Goal: Information Seeking & Learning: Learn about a topic

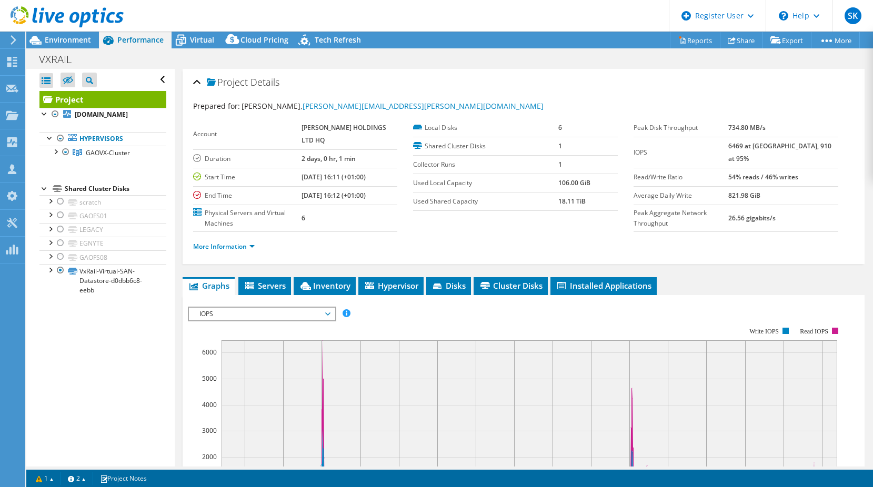
select select "USD"
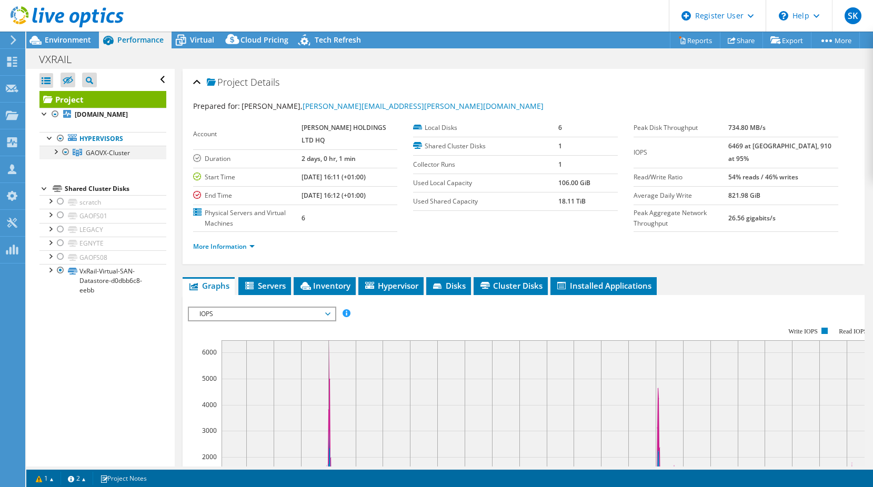
click at [50, 149] on div at bounding box center [55, 151] width 11 height 11
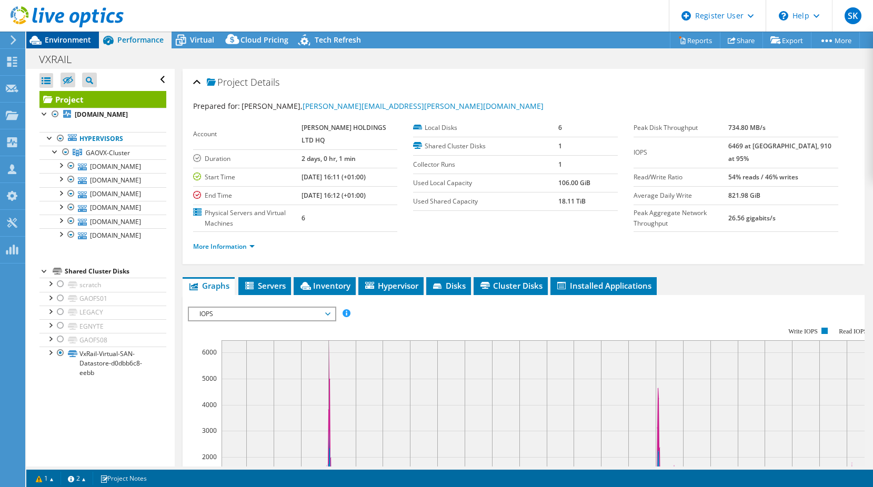
click at [61, 41] on span "Environment" at bounding box center [68, 40] width 46 height 10
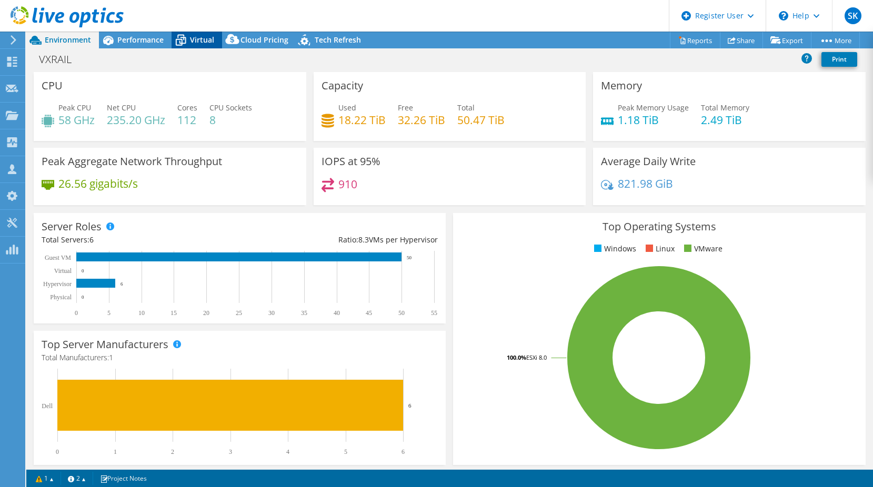
click at [201, 45] on div "Virtual" at bounding box center [197, 40] width 51 height 17
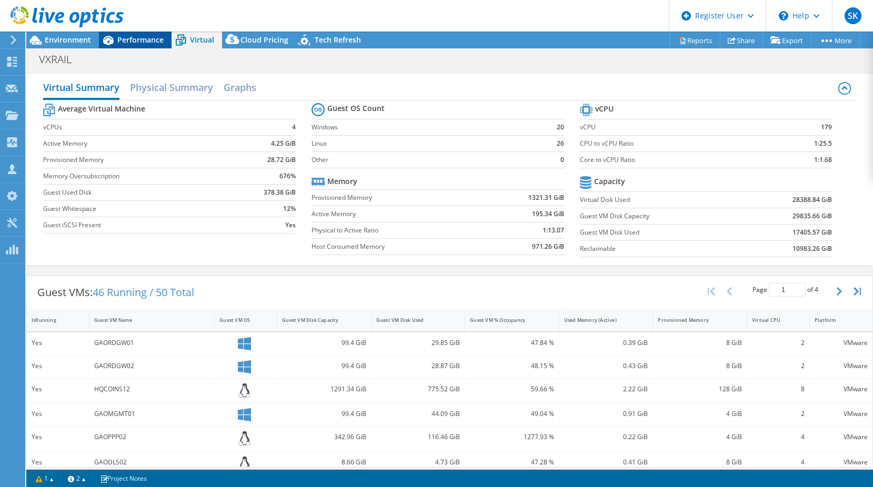
click at [152, 41] on span "Performance" at bounding box center [140, 40] width 46 height 10
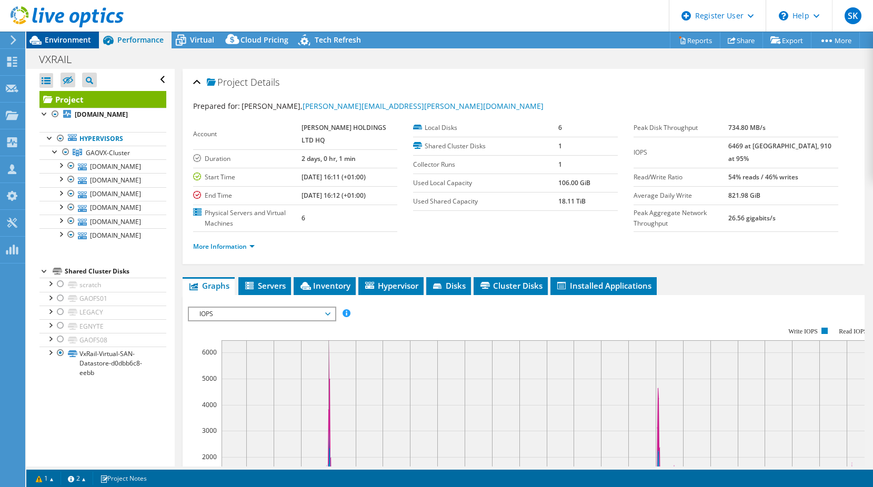
click at [66, 38] on span "Environment" at bounding box center [68, 40] width 46 height 10
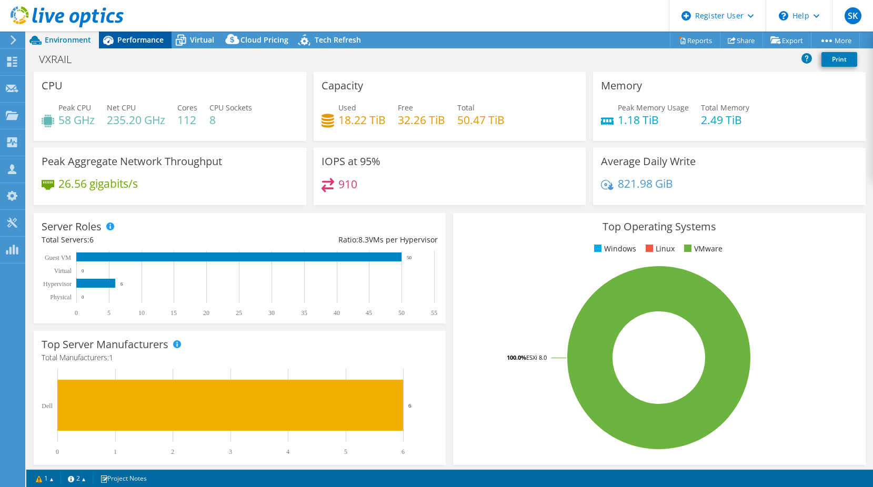
click at [118, 47] on div "Performance" at bounding box center [135, 40] width 73 height 17
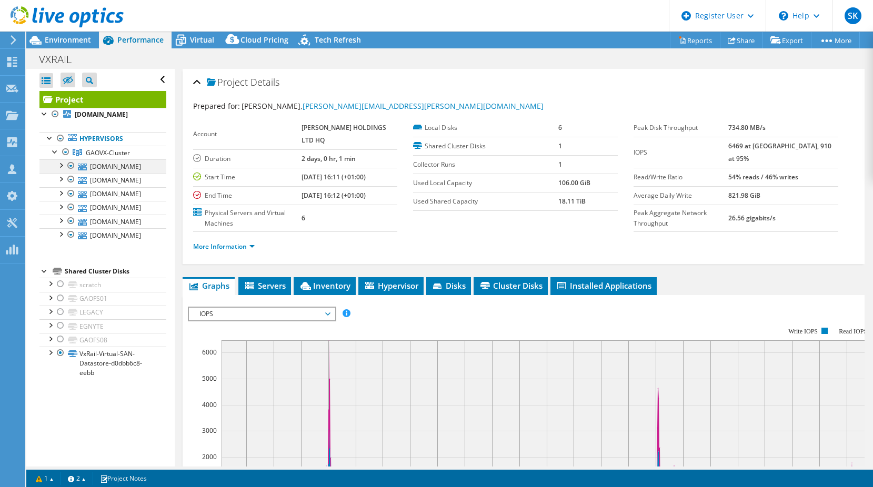
click at [61, 166] on div at bounding box center [60, 165] width 11 height 11
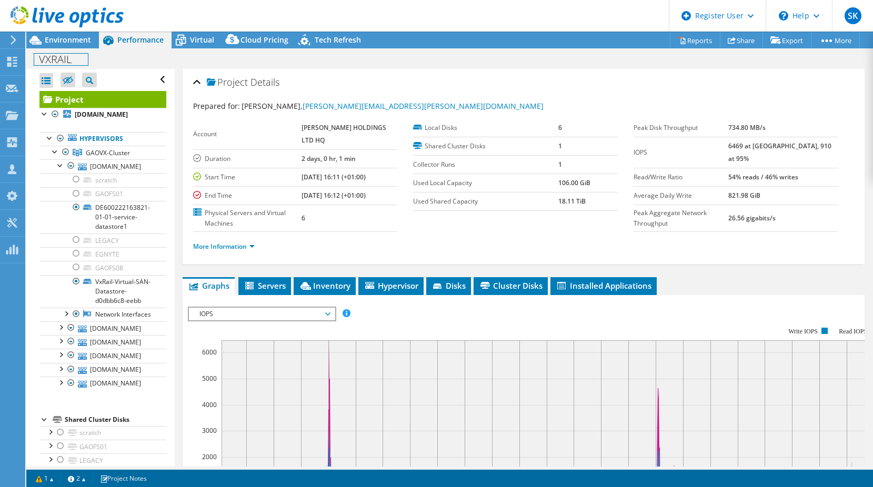
click at [87, 58] on h1 "VXRAIL" at bounding box center [61, 60] width 54 height 12
click at [72, 52] on div "VXRAIL Print" at bounding box center [449, 58] width 847 height 19
click at [68, 45] on div "Environment" at bounding box center [62, 40] width 73 height 17
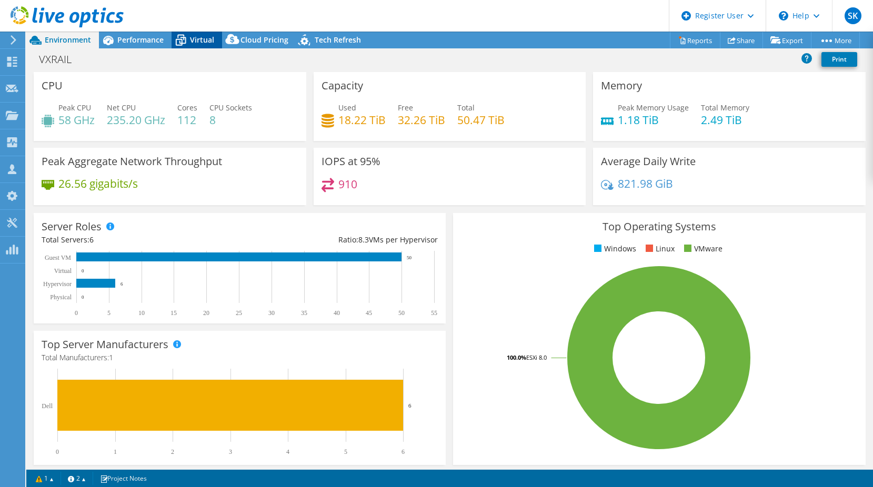
click at [211, 38] on span "Virtual" at bounding box center [202, 40] width 24 height 10
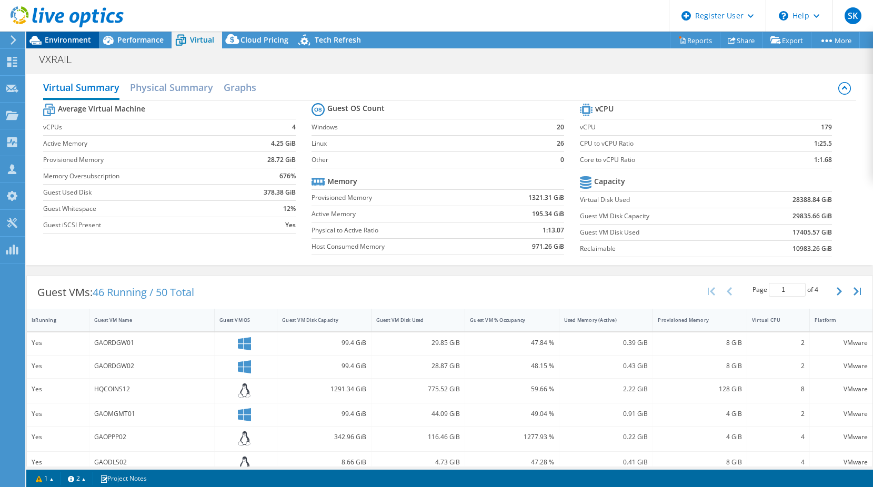
click at [67, 38] on span "Environment" at bounding box center [68, 40] width 46 height 10
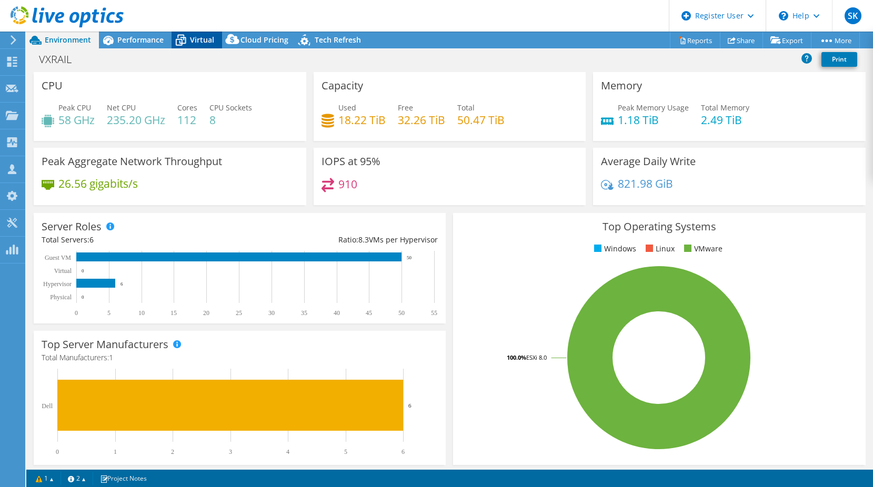
click at [192, 41] on span "Virtual" at bounding box center [202, 40] width 24 height 10
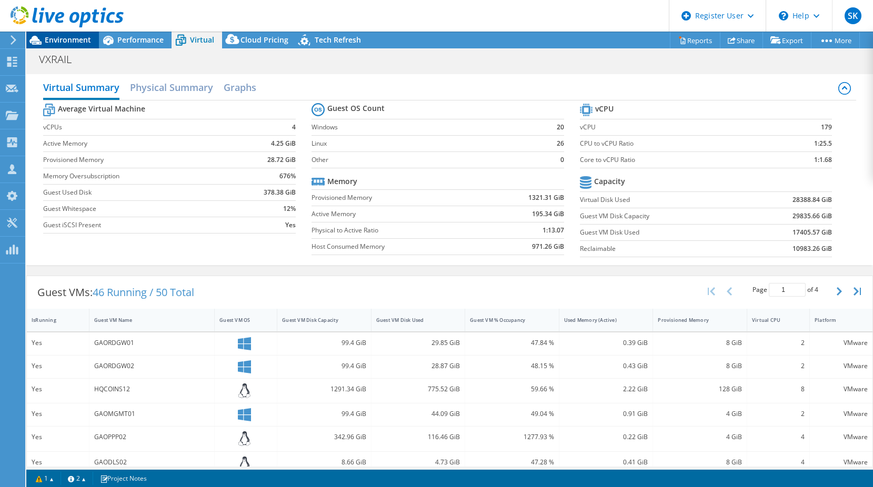
click at [73, 42] on span "Environment" at bounding box center [68, 40] width 46 height 10
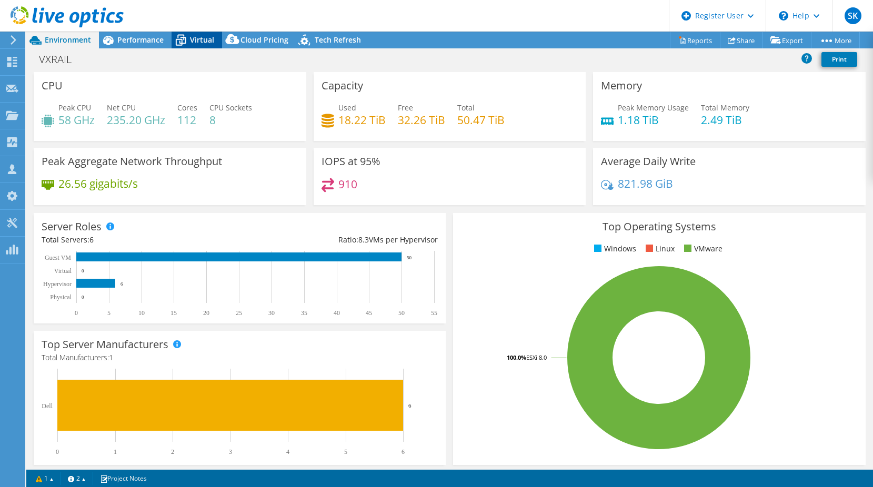
click at [197, 39] on span "Virtual" at bounding box center [202, 40] width 24 height 10
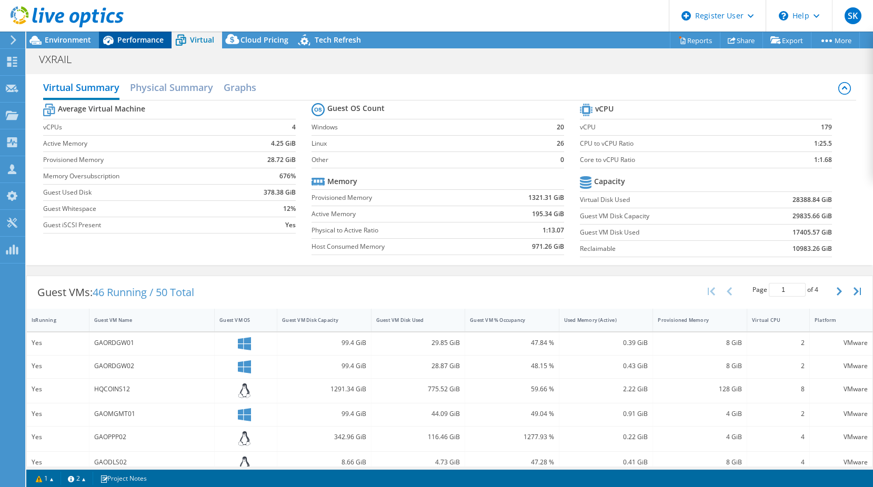
click at [134, 40] on span "Performance" at bounding box center [140, 40] width 46 height 10
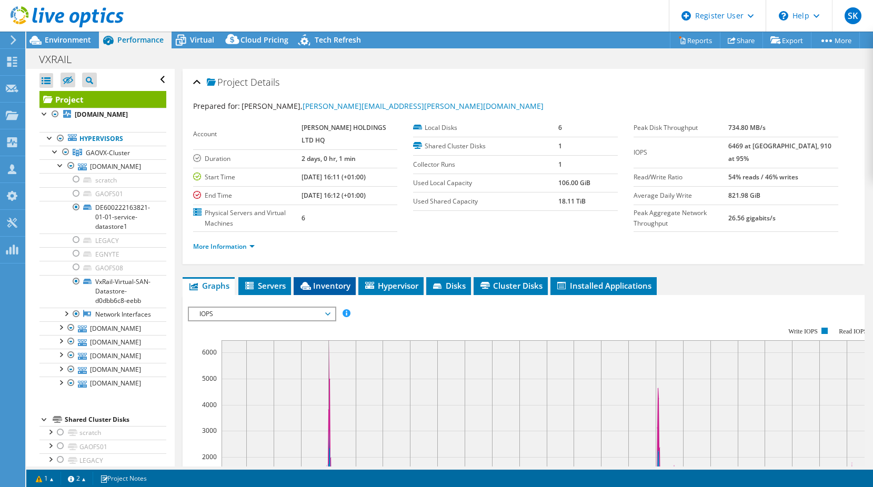
click at [331, 291] on span "Inventory" at bounding box center [325, 286] width 52 height 11
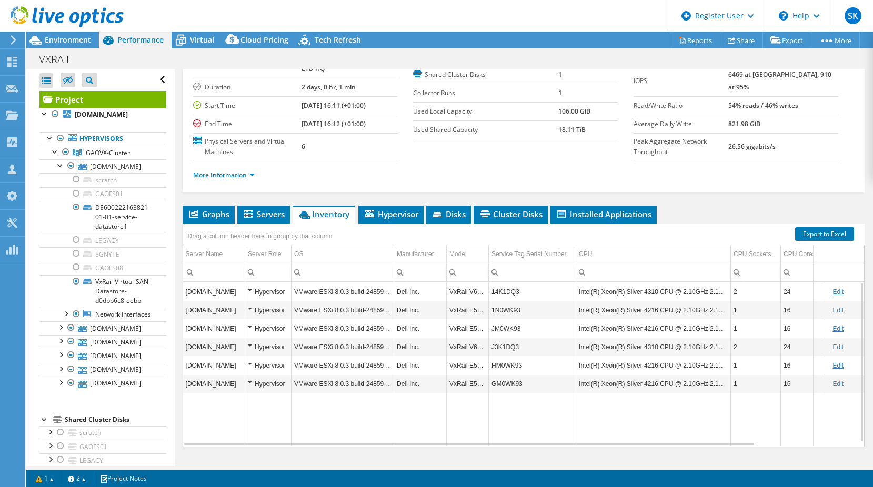
scroll to position [52, 0]
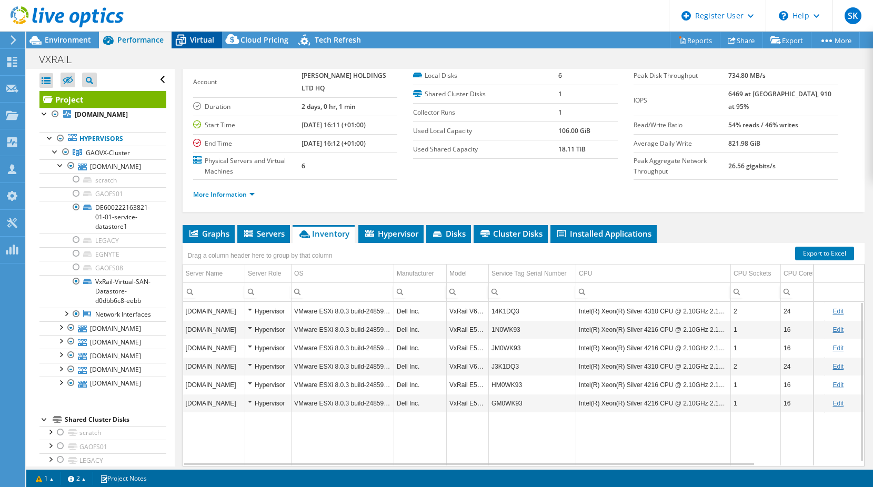
click at [205, 33] on div "Virtual" at bounding box center [197, 40] width 51 height 17
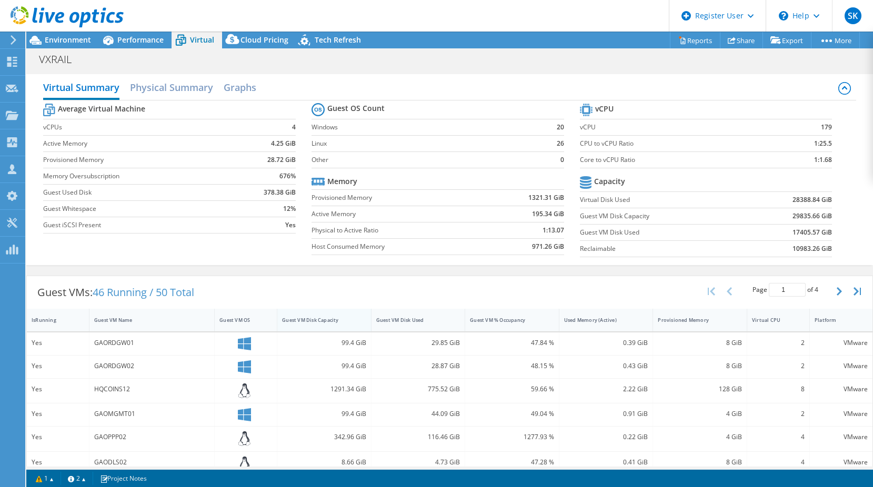
click at [341, 320] on div "Guest VM Disk Capacity" at bounding box center [318, 320] width 72 height 7
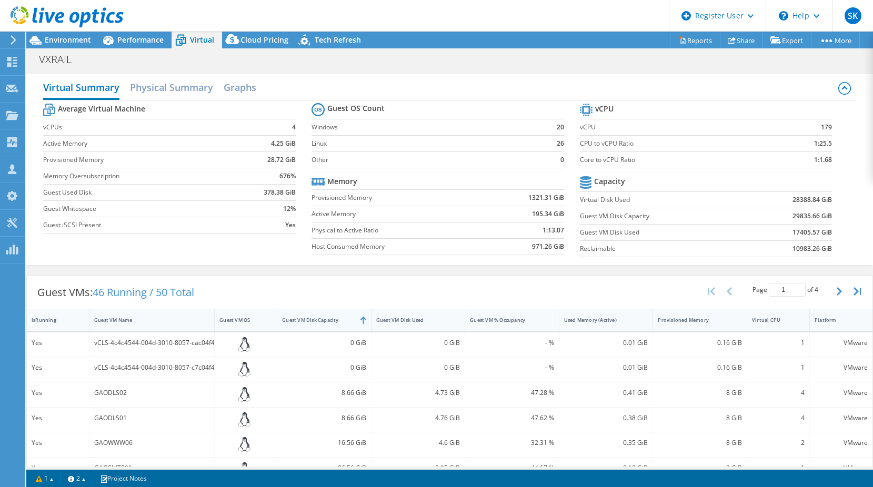
click at [352, 321] on div "Guest VM Disk Capacity" at bounding box center [317, 320] width 81 height 16
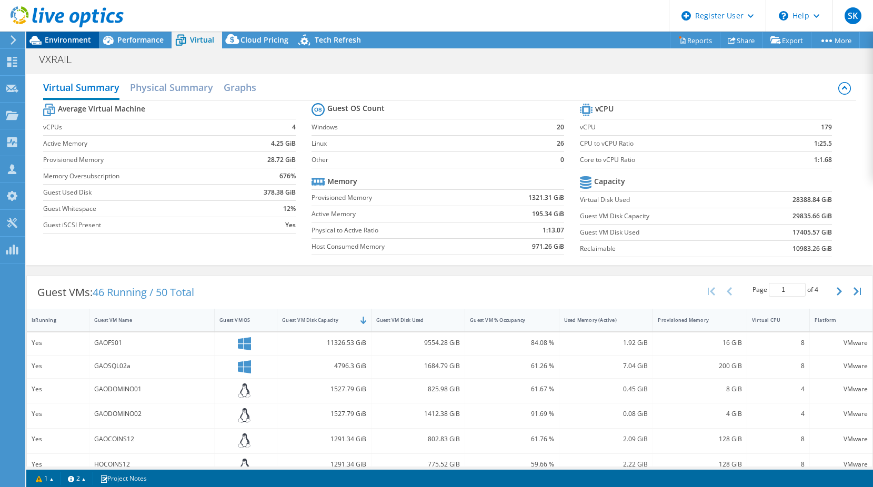
click at [80, 41] on span "Environment" at bounding box center [68, 40] width 46 height 10
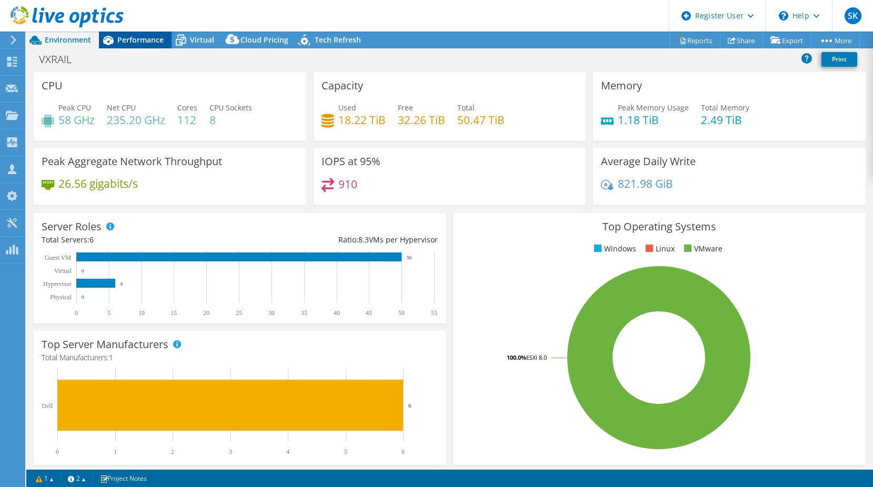
click at [134, 40] on span "Performance" at bounding box center [140, 40] width 46 height 10
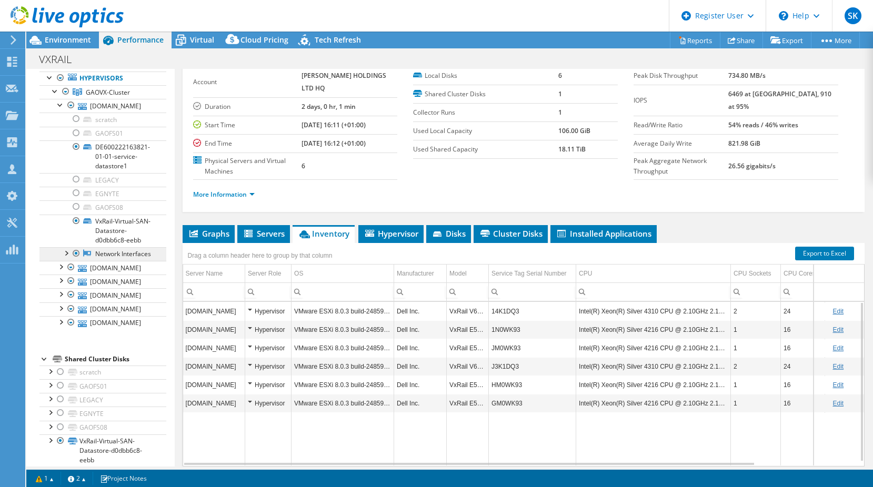
scroll to position [83, 0]
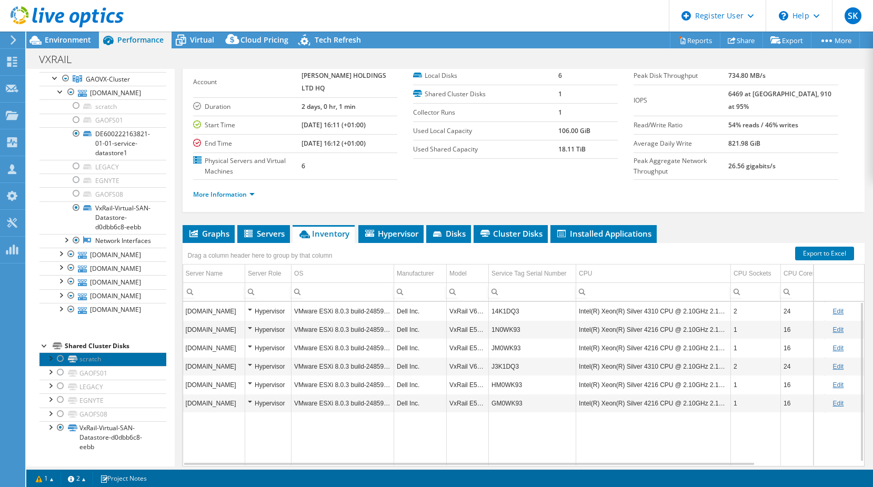
click at [128, 362] on link "scratch" at bounding box center [102, 360] width 127 height 14
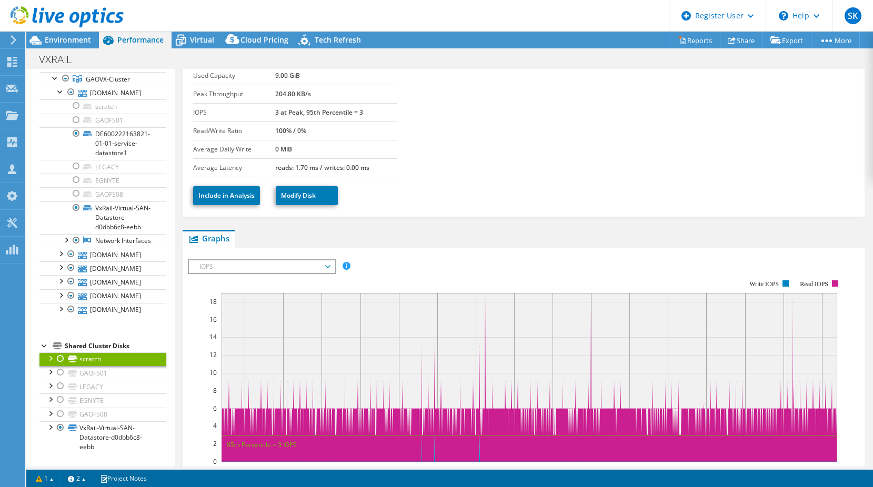
click at [62, 361] on div at bounding box center [60, 359] width 11 height 13
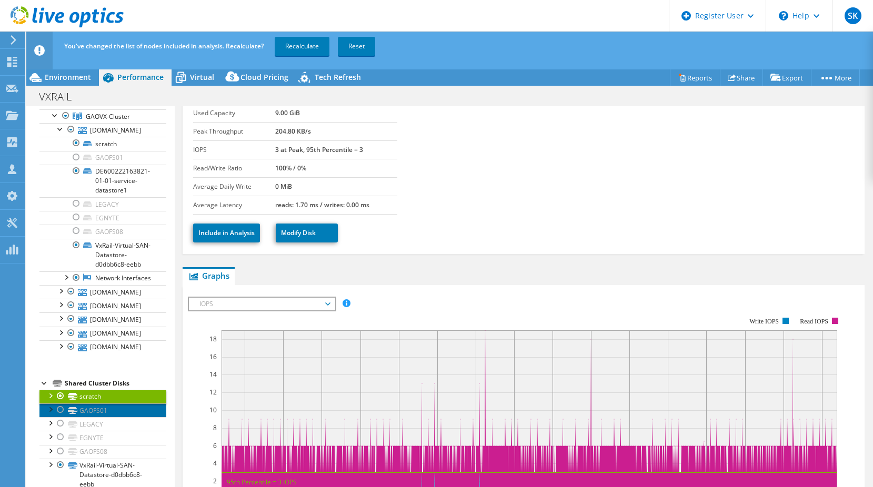
click at [119, 413] on link "GAOFS01" at bounding box center [102, 411] width 127 height 14
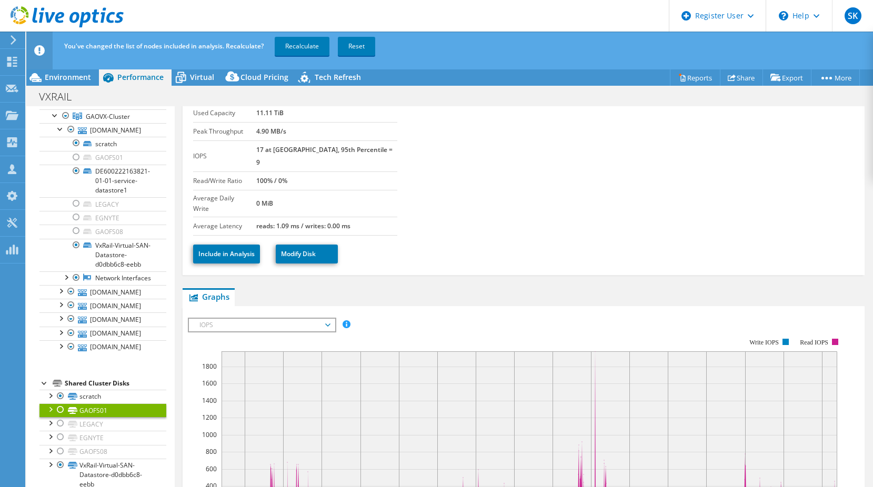
click at [62, 411] on div at bounding box center [60, 410] width 11 height 13
click at [58, 425] on div at bounding box center [60, 423] width 11 height 13
click at [59, 439] on div at bounding box center [60, 437] width 11 height 13
click at [61, 455] on div at bounding box center [60, 451] width 11 height 13
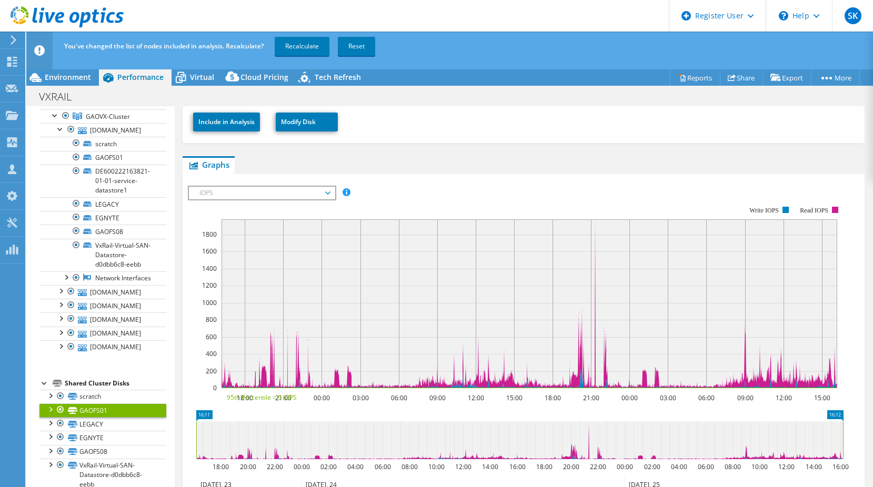
scroll to position [263, 0]
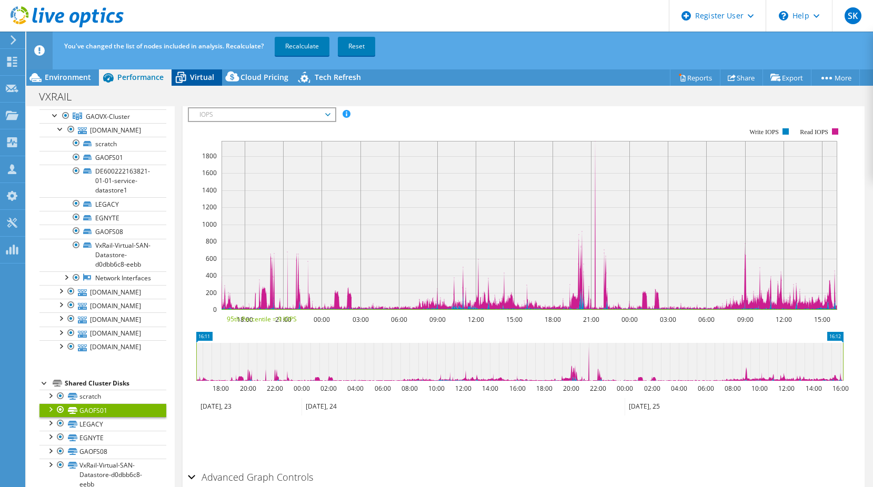
click at [205, 85] on div "Virtual" at bounding box center [197, 77] width 51 height 17
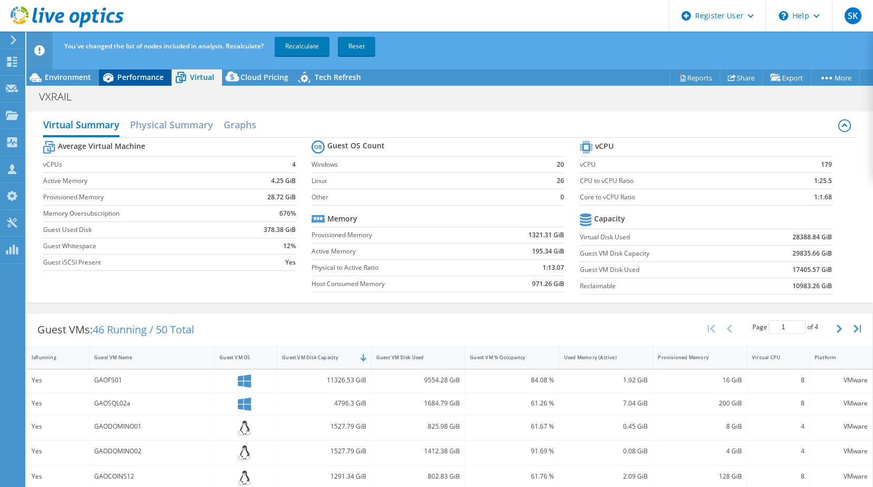
drag, startPoint x: 74, startPoint y: 77, endPoint x: 122, endPoint y: 76, distance: 47.4
click at [74, 77] on span "Environment" at bounding box center [68, 77] width 46 height 10
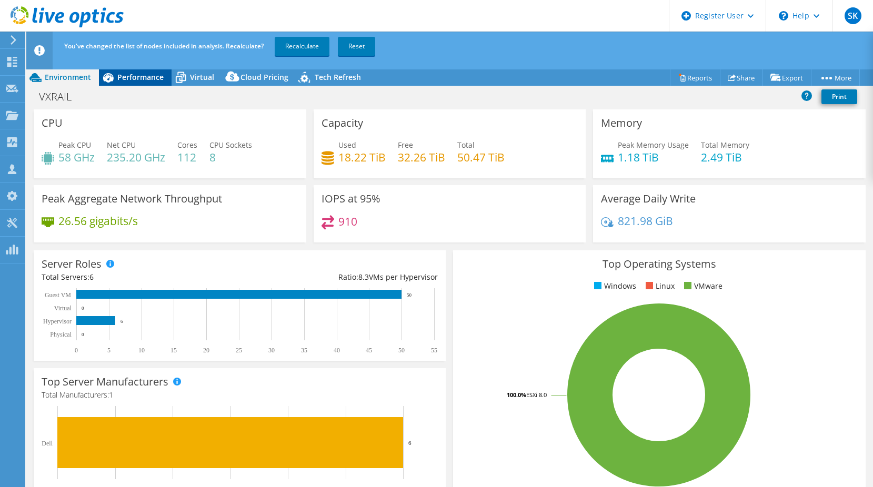
click at [124, 76] on span "Performance" at bounding box center [140, 77] width 46 height 10
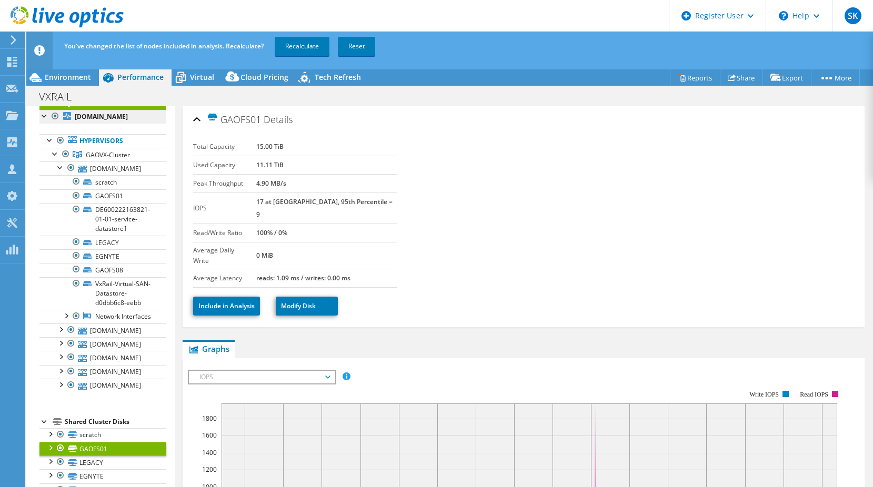
scroll to position [0, 0]
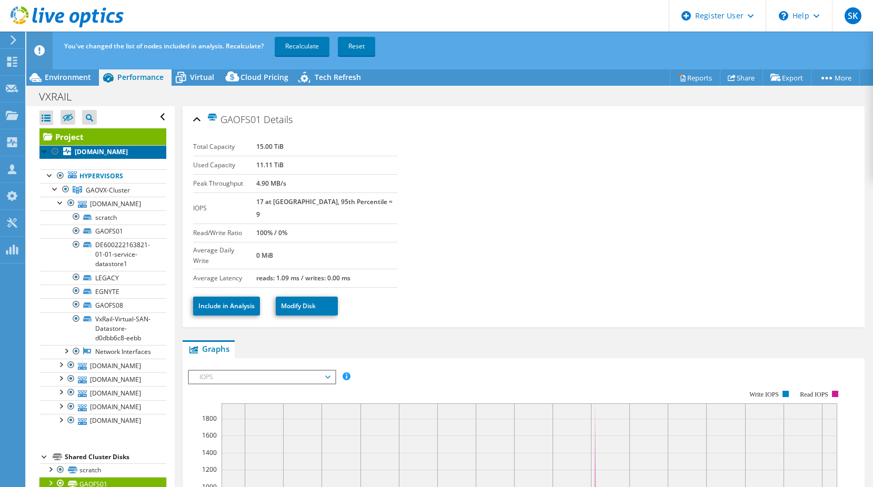
click at [107, 148] on b "[DOMAIN_NAME]" at bounding box center [101, 151] width 53 height 9
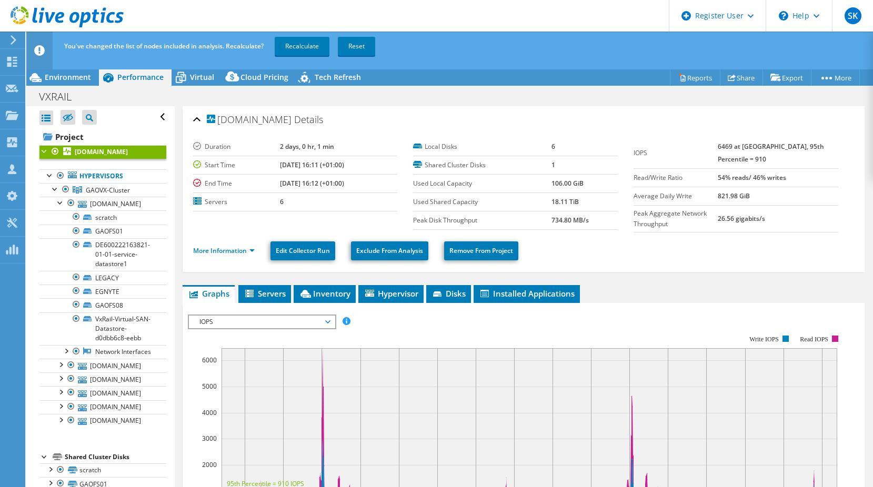
click at [107, 155] on b "[DOMAIN_NAME]" at bounding box center [101, 151] width 53 height 9
click at [45, 150] on div at bounding box center [44, 150] width 11 height 11
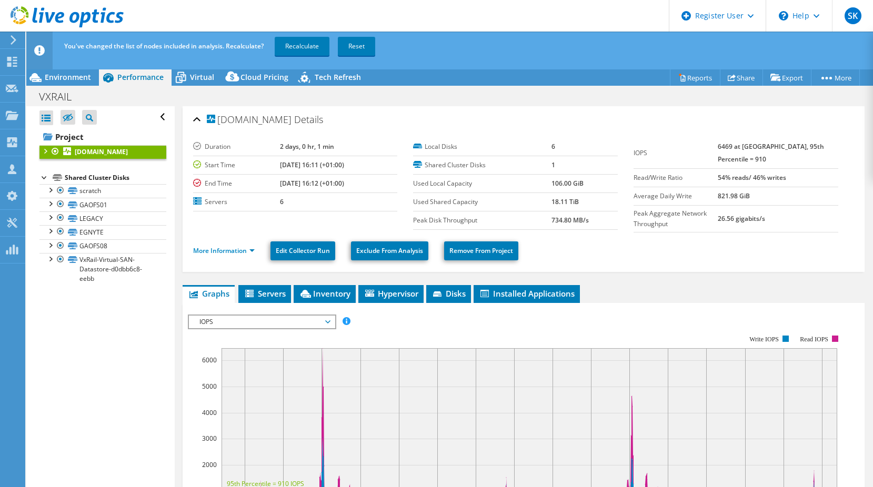
click at [45, 150] on div at bounding box center [44, 150] width 11 height 11
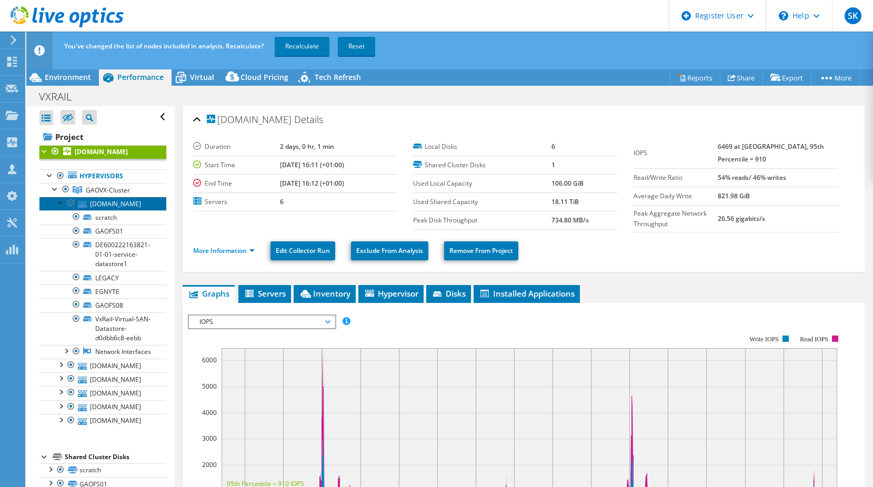
click at [123, 204] on link "[DOMAIN_NAME]" at bounding box center [102, 204] width 127 height 14
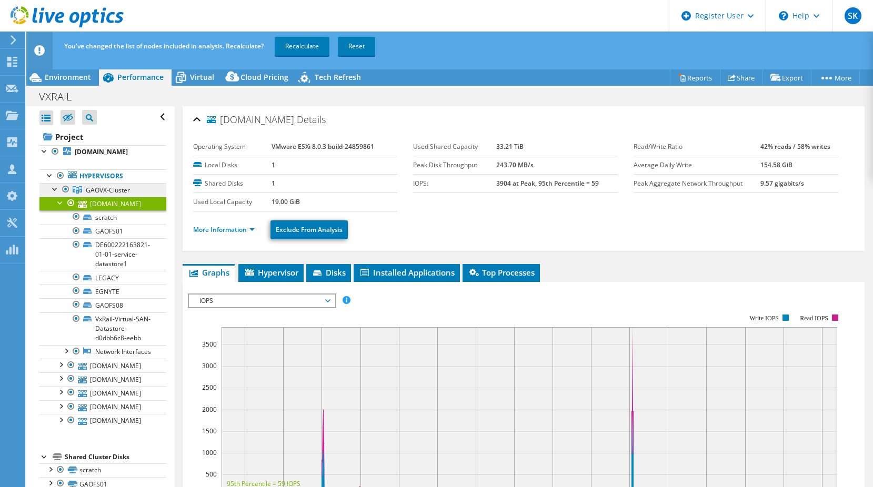
click at [98, 188] on span "GAOVX-Cluster" at bounding box center [108, 190] width 44 height 9
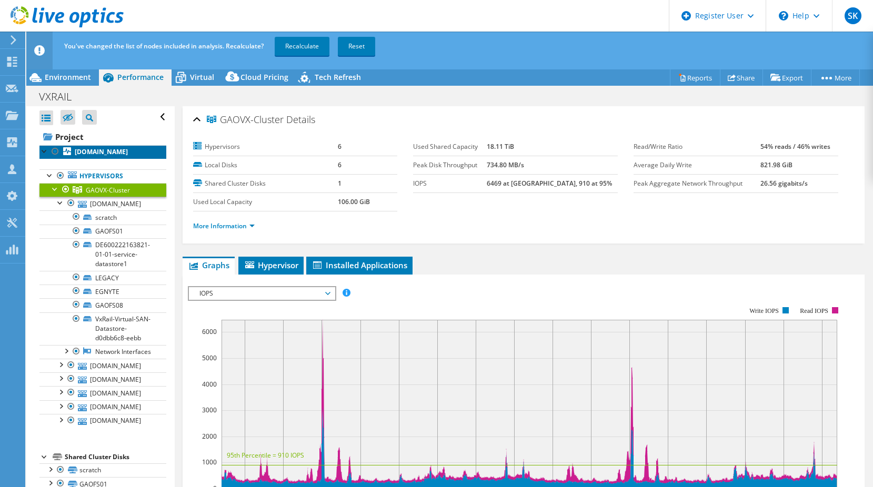
click at [107, 152] on b "[DOMAIN_NAME]" at bounding box center [101, 151] width 53 height 9
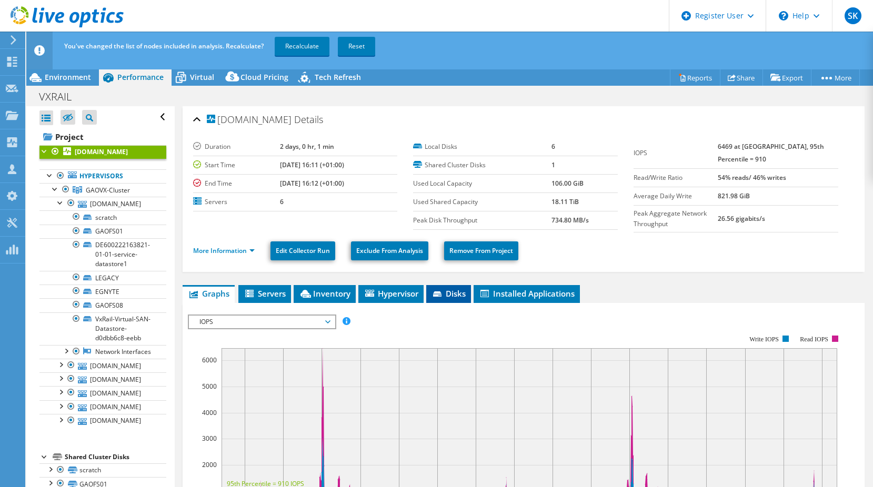
click at [447, 296] on span "Disks" at bounding box center [449, 293] width 34 height 11
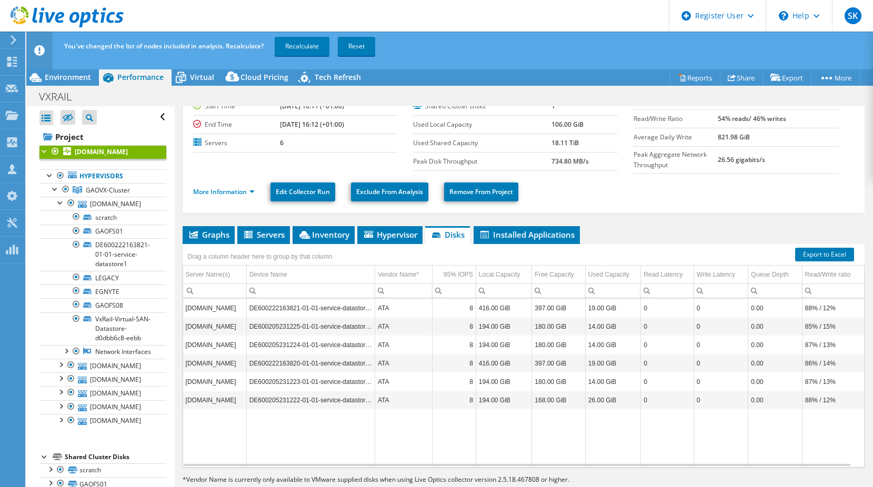
scroll to position [63, 0]
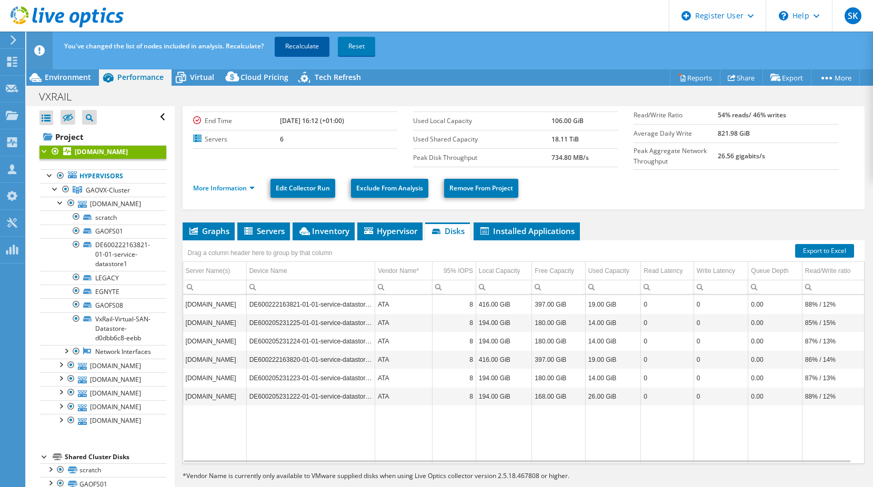
click at [314, 54] on link "Recalculate" at bounding box center [302, 46] width 55 height 19
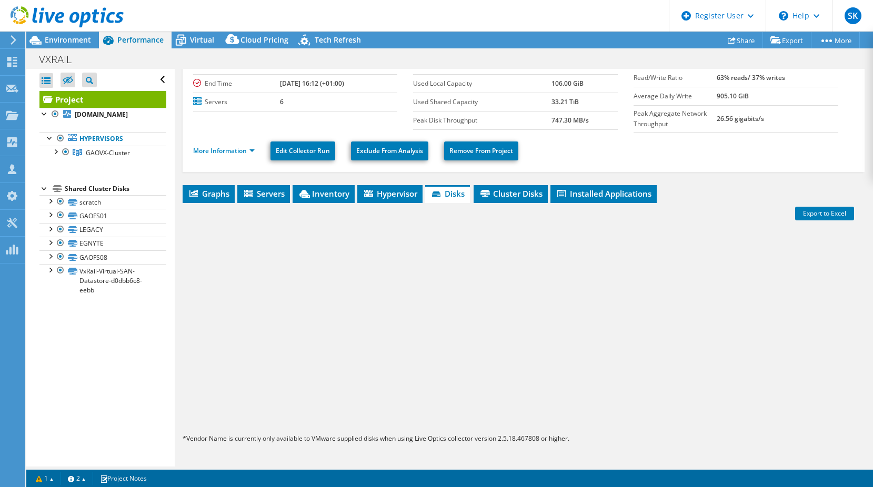
scroll to position [0, 0]
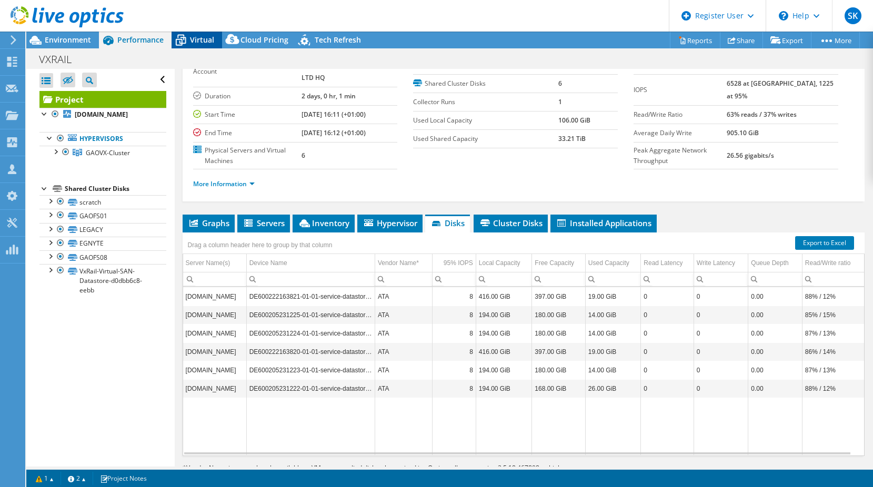
click at [194, 38] on span "Virtual" at bounding box center [202, 40] width 24 height 10
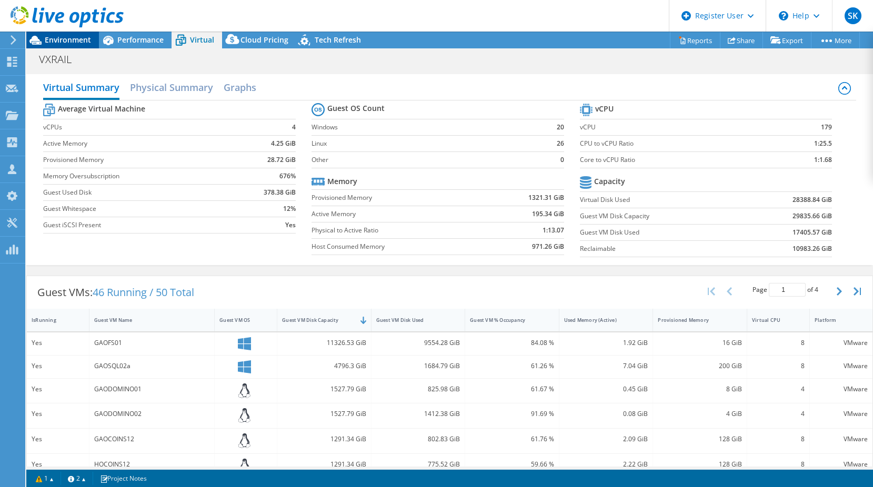
click at [69, 40] on span "Environment" at bounding box center [68, 40] width 46 height 10
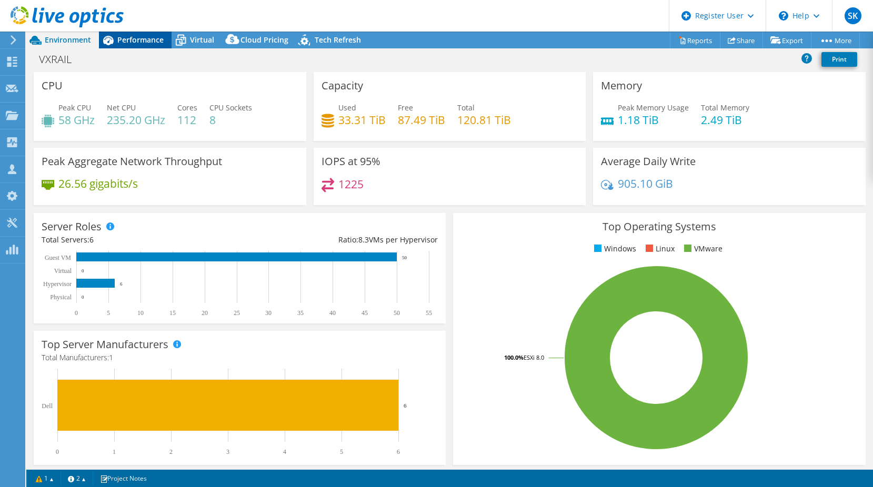
click at [144, 39] on span "Performance" at bounding box center [140, 40] width 46 height 10
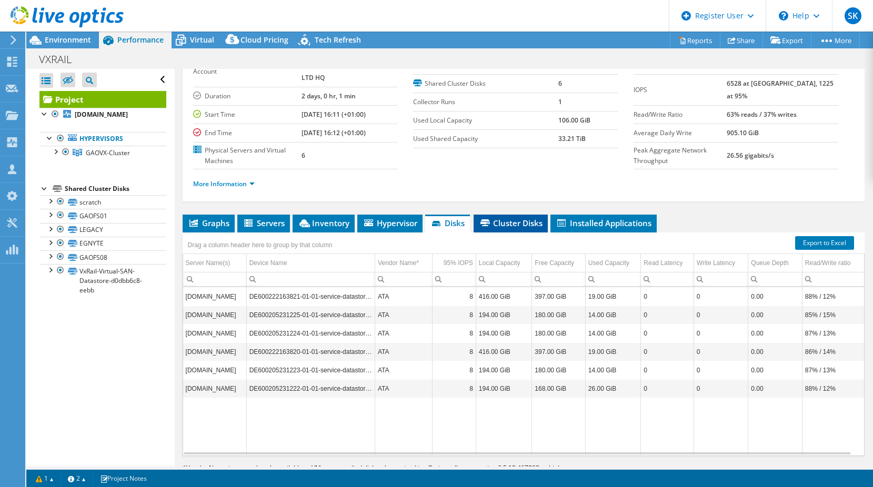
click at [527, 228] on span "Cluster Disks" at bounding box center [511, 223] width 64 height 11
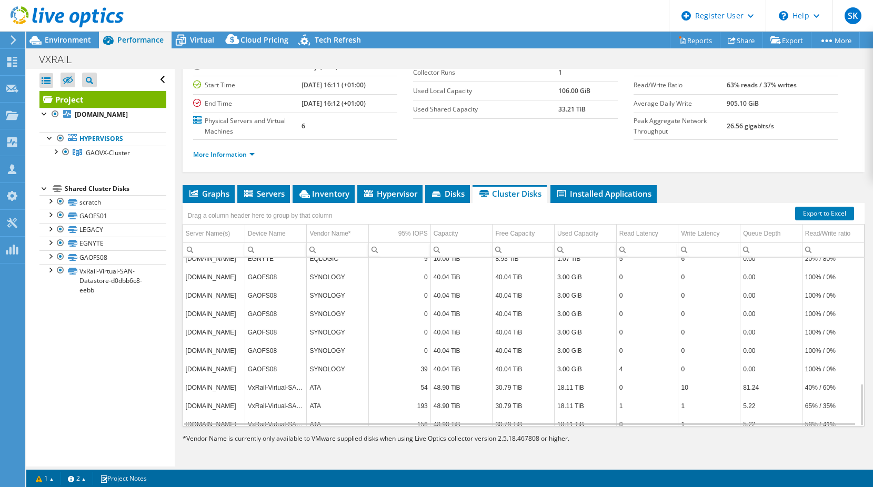
scroll to position [495, 0]
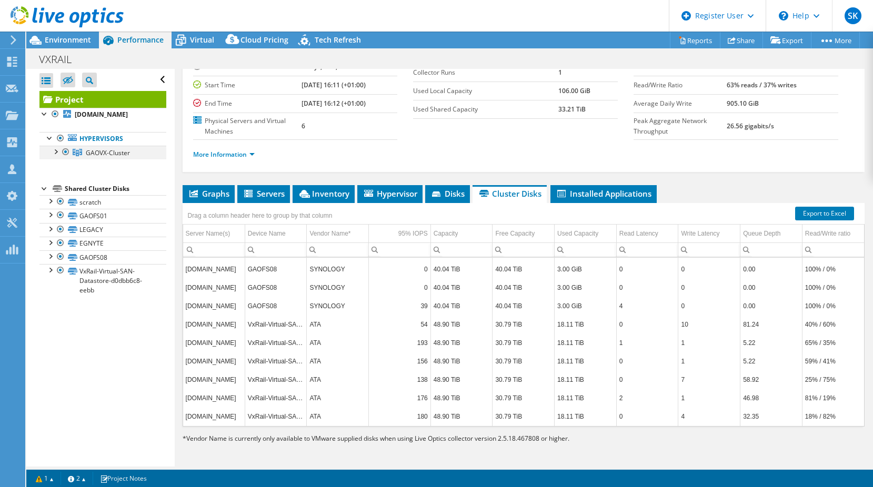
click at [59, 151] on div at bounding box center [55, 151] width 11 height 11
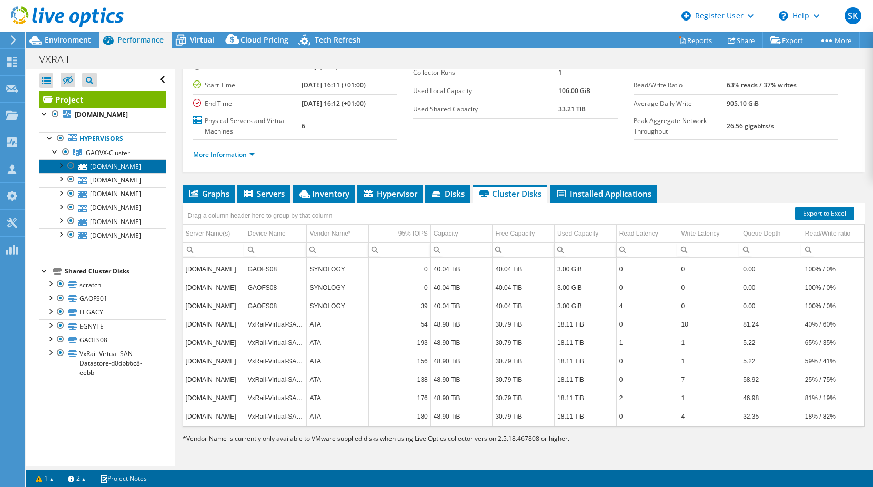
click at [121, 167] on link "[DOMAIN_NAME]" at bounding box center [102, 167] width 127 height 14
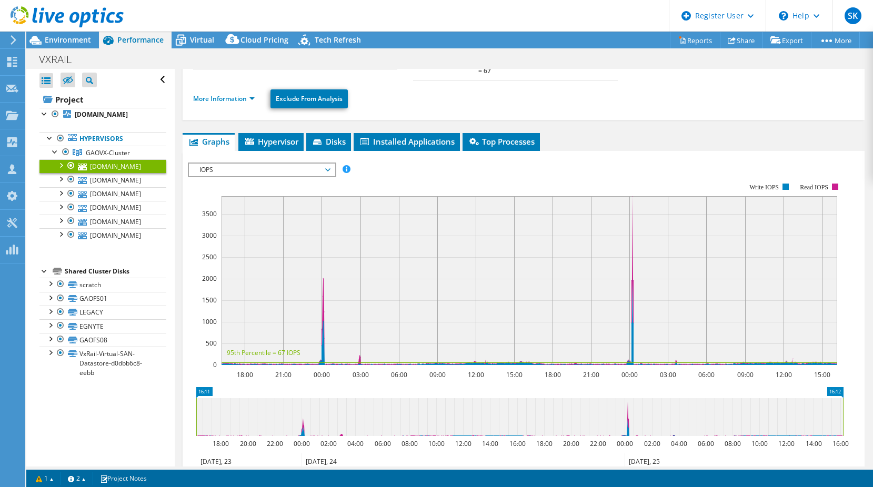
click at [73, 166] on div at bounding box center [71, 166] width 11 height 13
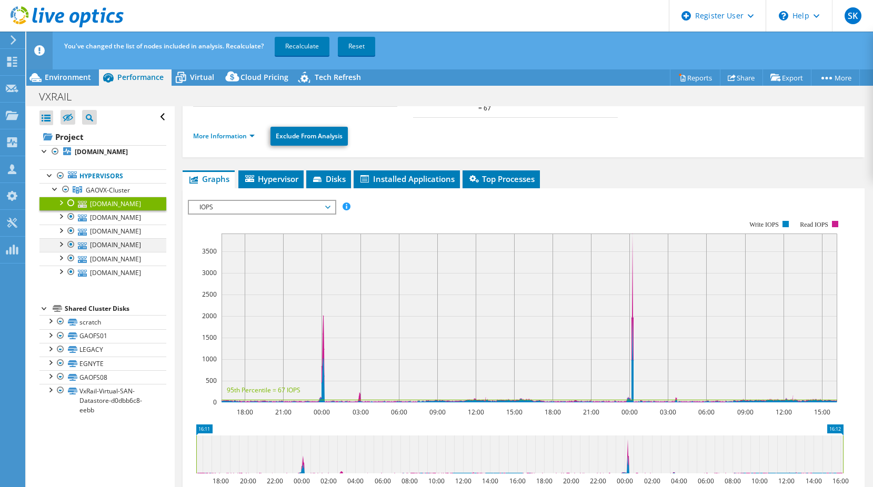
click at [74, 245] on div at bounding box center [71, 244] width 11 height 13
click at [290, 47] on link "Recalculate" at bounding box center [302, 46] width 55 height 19
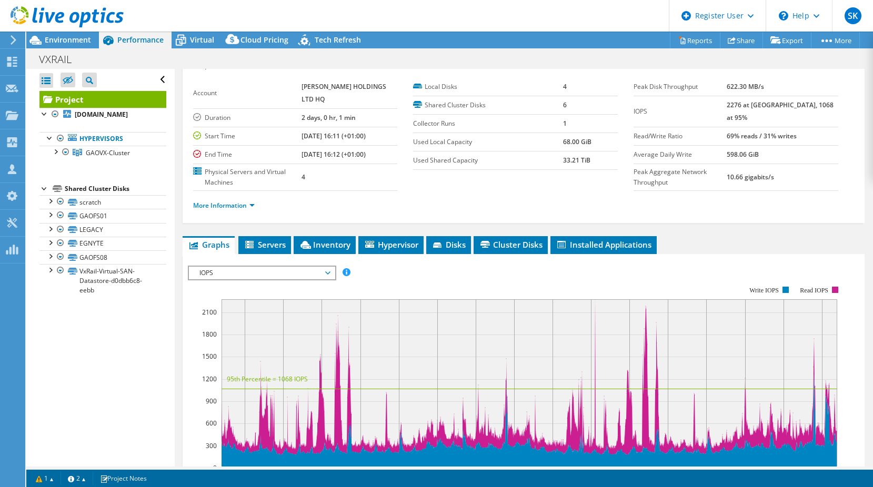
scroll to position [0, 0]
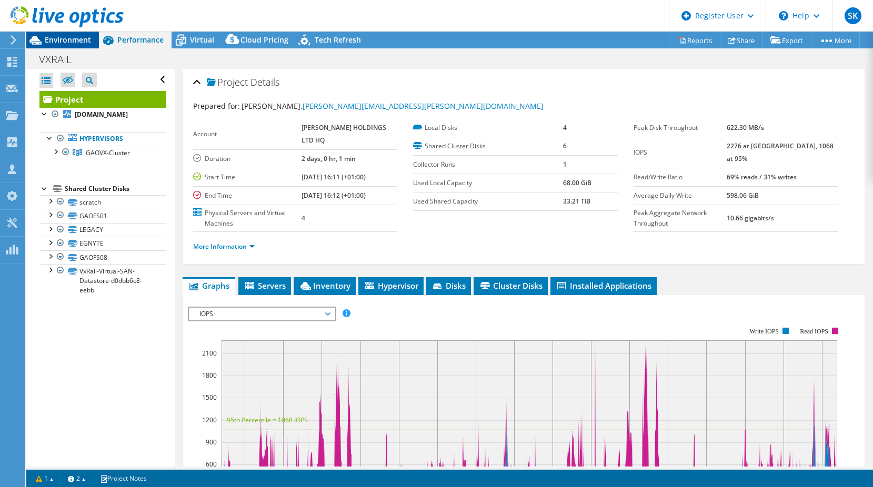
click at [84, 40] on span "Environment" at bounding box center [68, 40] width 46 height 10
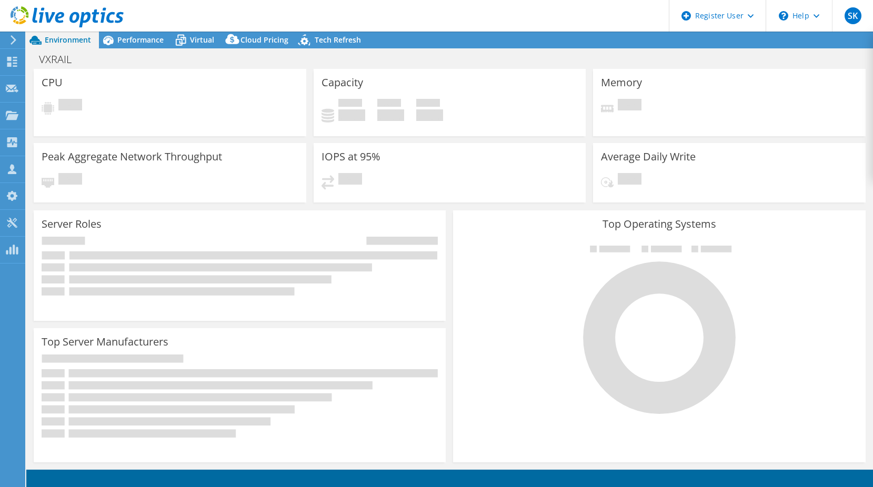
select select "USD"
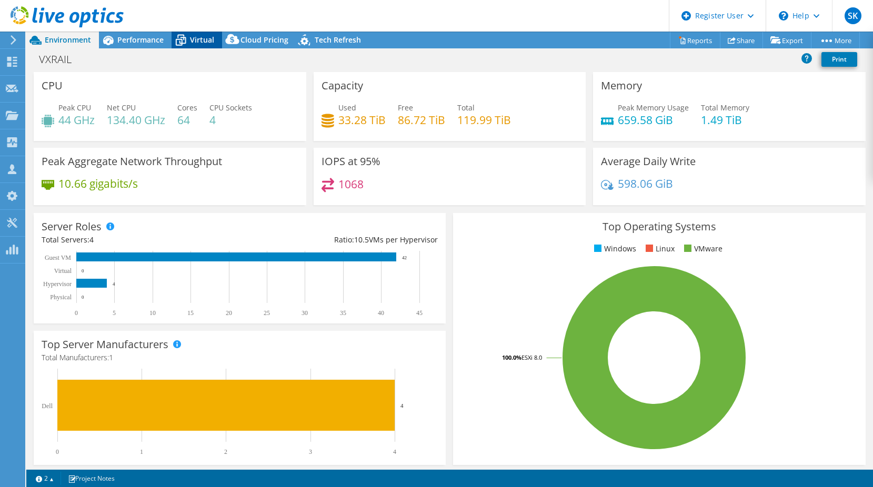
click at [215, 40] on div "Virtual" at bounding box center [197, 40] width 51 height 17
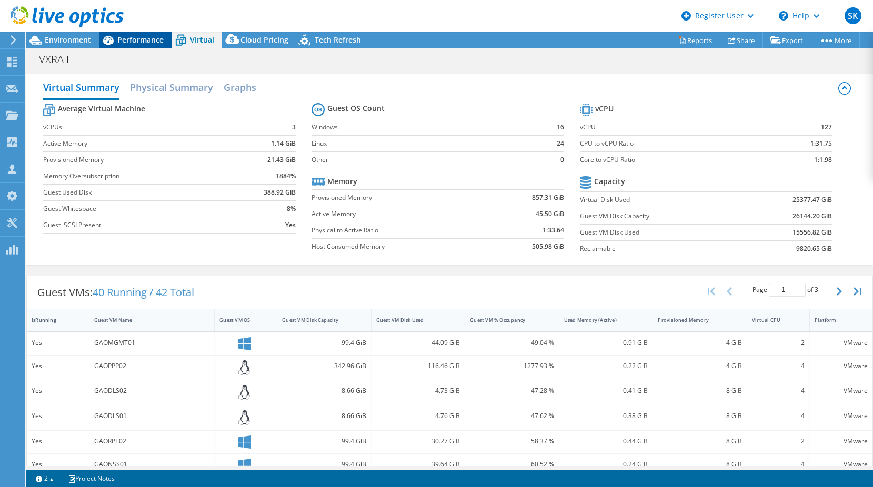
click at [148, 46] on div "Performance" at bounding box center [135, 40] width 73 height 17
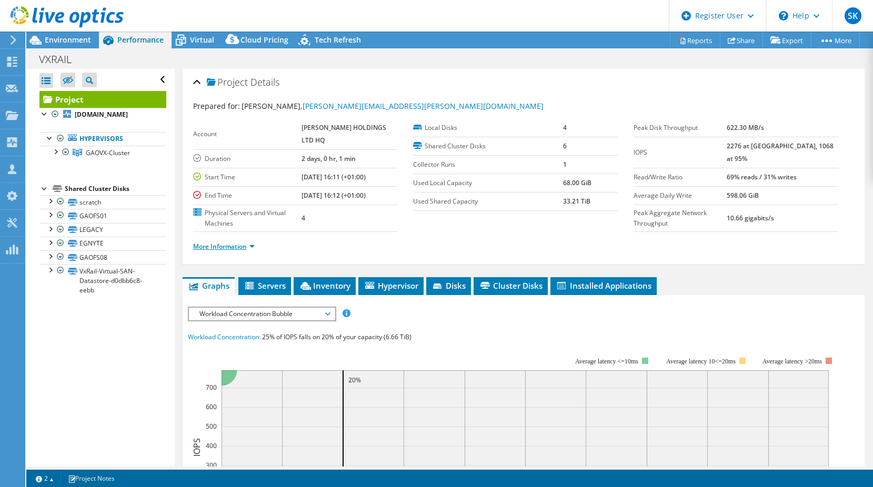
click at [253, 251] on link "More Information" at bounding box center [224, 246] width 62 height 9
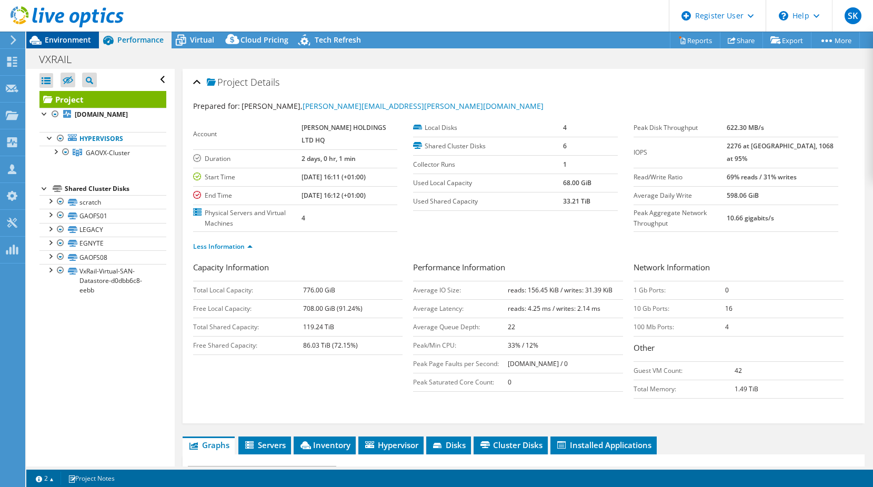
click at [63, 43] on span "Environment" at bounding box center [68, 40] width 46 height 10
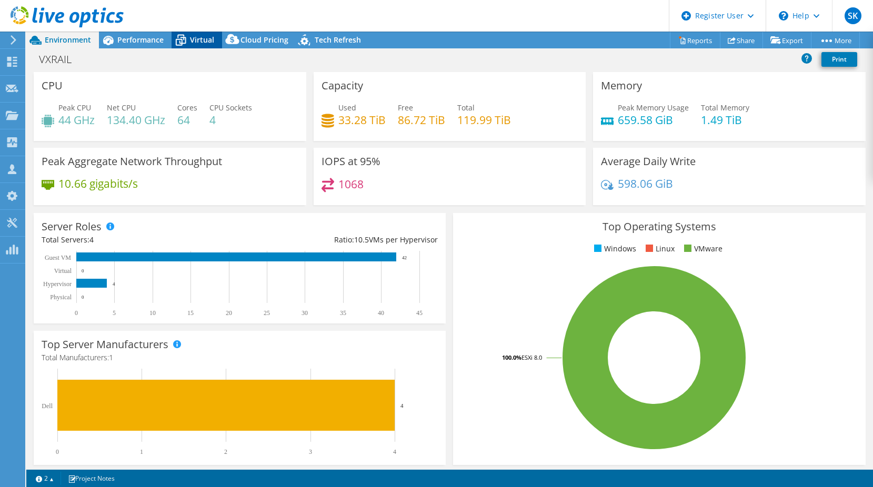
click at [200, 40] on span "Virtual" at bounding box center [202, 40] width 24 height 10
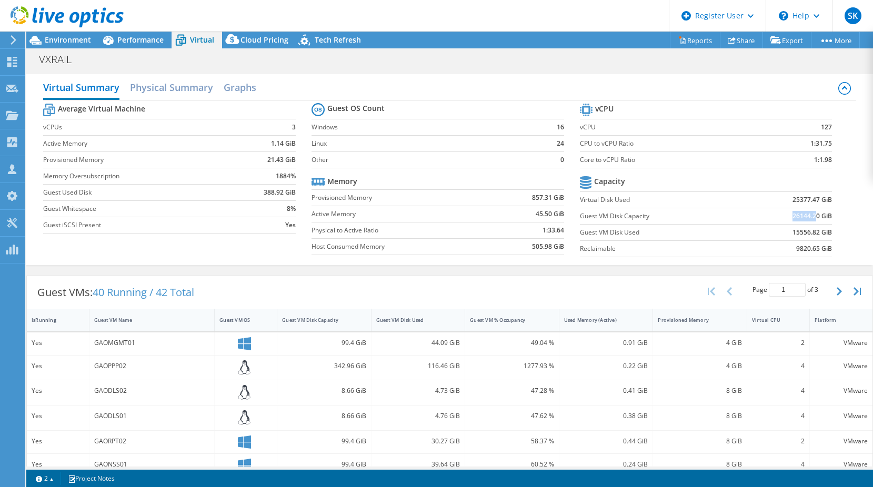
drag, startPoint x: 785, startPoint y: 217, endPoint x: 809, endPoint y: 221, distance: 24.0
click at [809, 221] on td "26144.20 GiB" at bounding box center [788, 216] width 87 height 16
click at [809, 221] on b "26144.20 GiB" at bounding box center [812, 216] width 39 height 11
click at [63, 31] on div at bounding box center [62, 17] width 124 height 35
click at [62, 43] on span "Environment" at bounding box center [68, 40] width 46 height 10
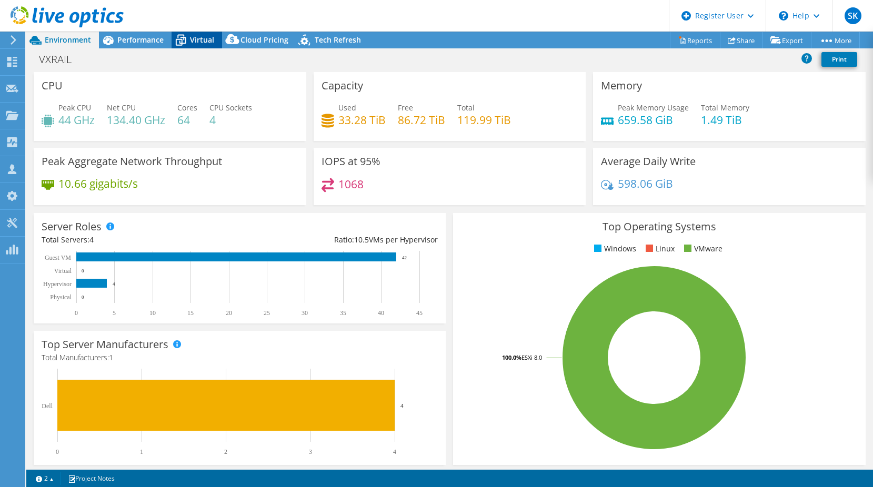
click at [218, 38] on div "Virtual" at bounding box center [197, 40] width 51 height 17
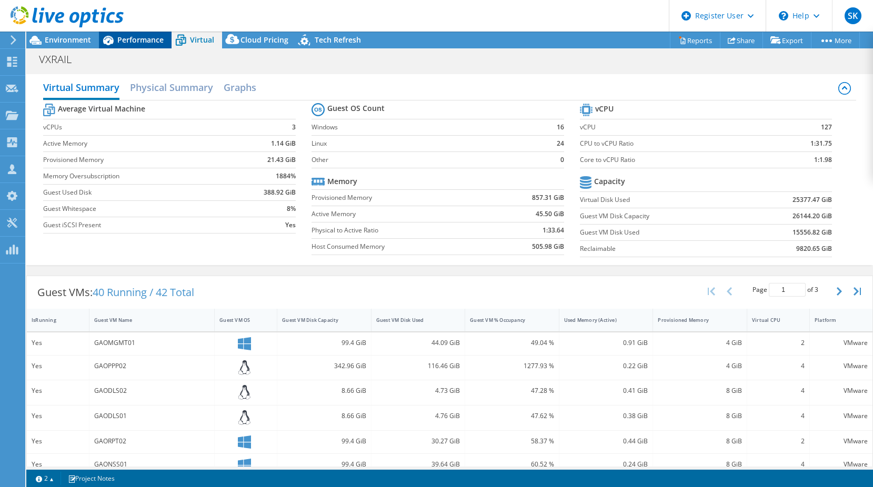
click at [134, 42] on span "Performance" at bounding box center [140, 40] width 46 height 10
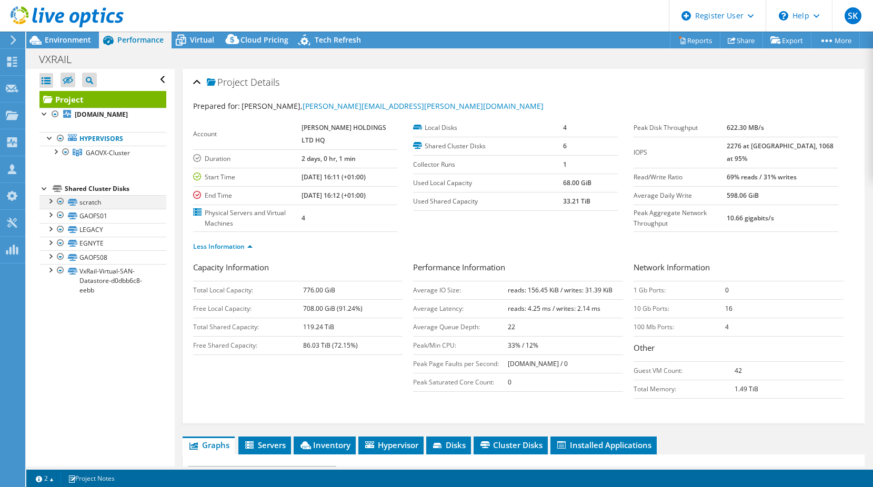
click at [61, 202] on div at bounding box center [60, 201] width 11 height 13
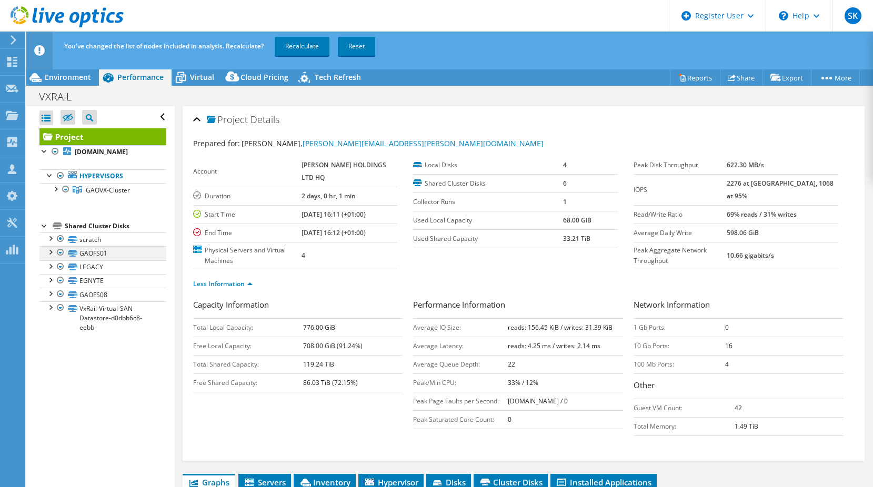
click at [63, 252] on div at bounding box center [60, 252] width 11 height 13
click at [63, 238] on div at bounding box center [60, 239] width 11 height 13
click at [63, 252] on div at bounding box center [60, 252] width 11 height 13
click at [61, 266] on div at bounding box center [60, 267] width 11 height 13
click at [60, 282] on div at bounding box center [60, 280] width 11 height 13
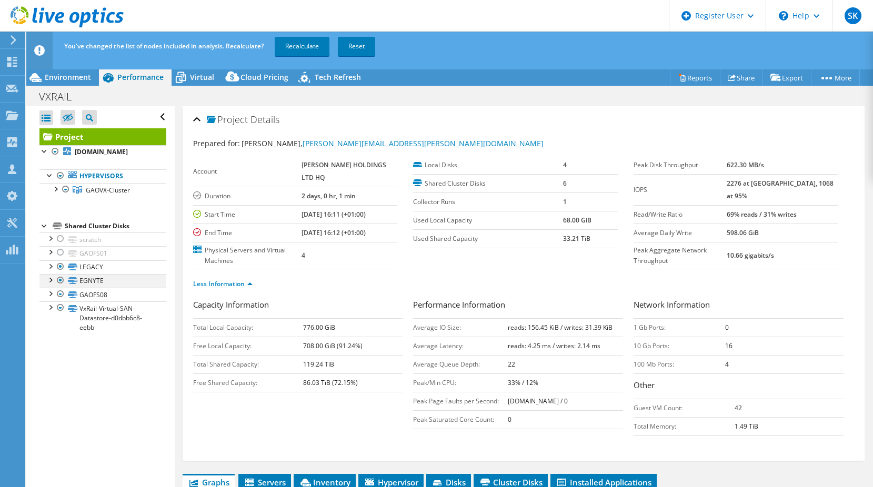
drag, startPoint x: 60, startPoint y: 270, endPoint x: 60, endPoint y: 276, distance: 5.8
click at [60, 271] on div at bounding box center [60, 267] width 11 height 13
click at [61, 281] on div at bounding box center [60, 280] width 11 height 13
click at [61, 295] on div at bounding box center [60, 294] width 11 height 13
click at [59, 296] on div at bounding box center [60, 294] width 11 height 13
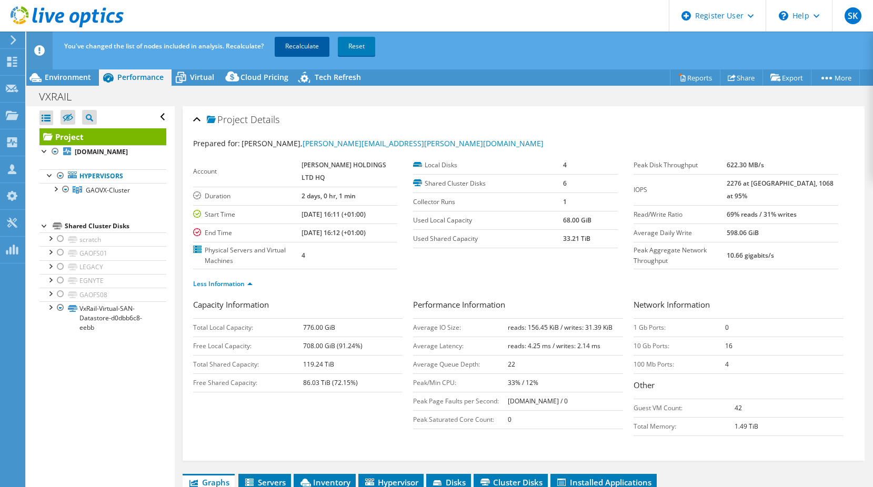
click at [302, 51] on link "Recalculate" at bounding box center [302, 46] width 55 height 19
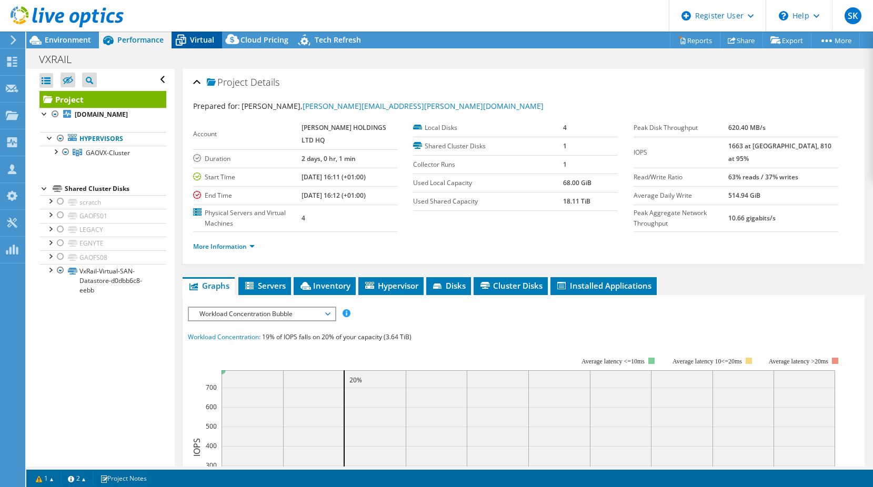
click at [192, 38] on span "Virtual" at bounding box center [202, 40] width 24 height 10
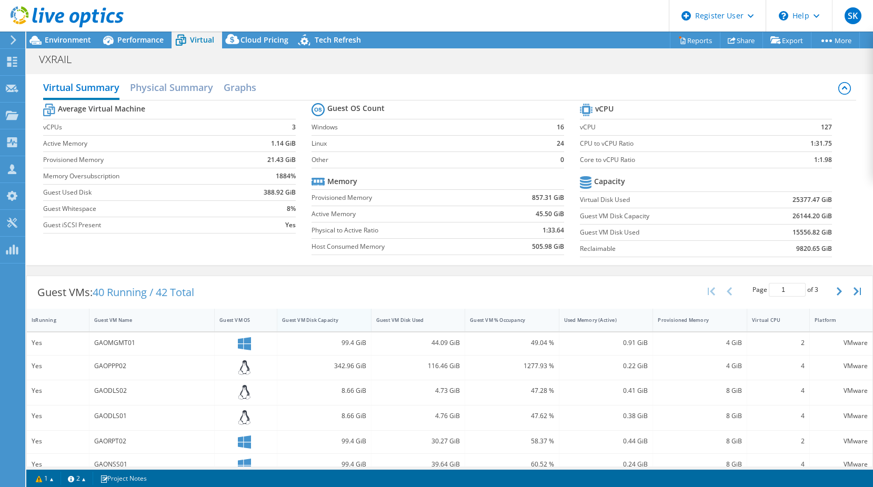
click at [308, 319] on div "Guest VM Disk Capacity" at bounding box center [318, 320] width 72 height 7
click at [55, 48] on div "VXRAIL Print" at bounding box center [449, 58] width 847 height 21
click at [68, 41] on span "Environment" at bounding box center [68, 40] width 46 height 10
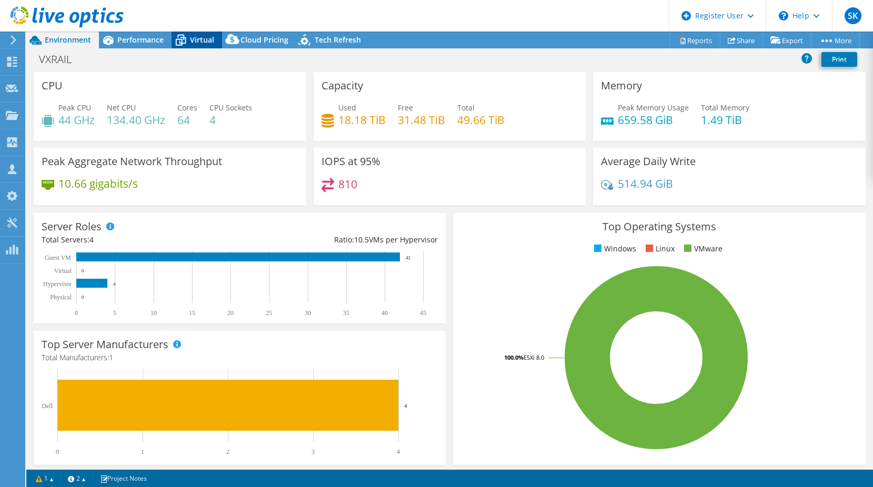
click at [198, 43] on span "Virtual" at bounding box center [202, 40] width 24 height 10
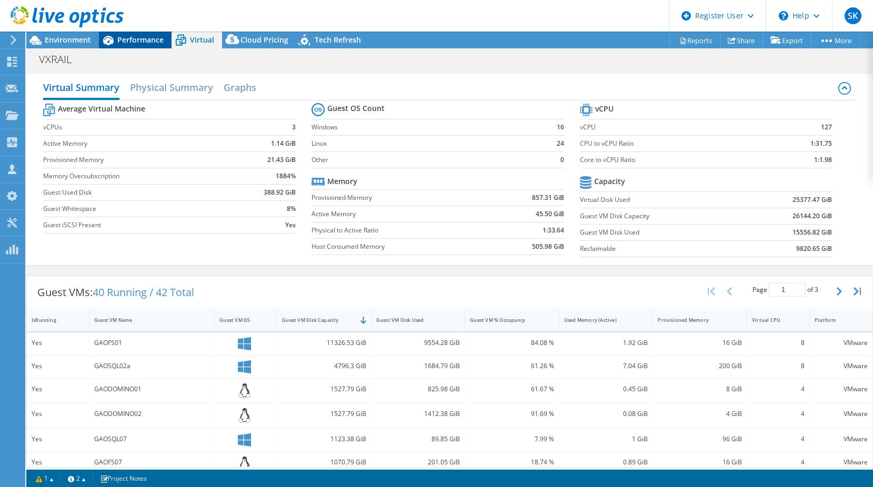
click at [147, 42] on span "Performance" at bounding box center [140, 40] width 46 height 10
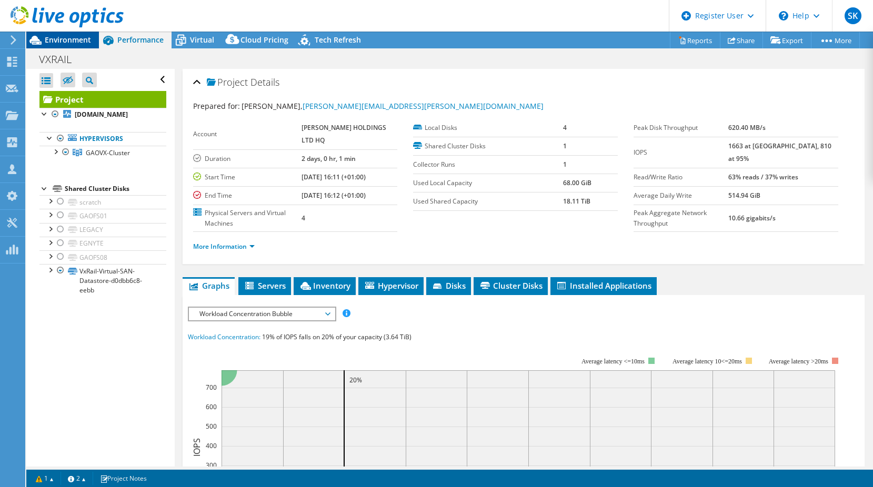
click at [83, 39] on span "Environment" at bounding box center [68, 40] width 46 height 10
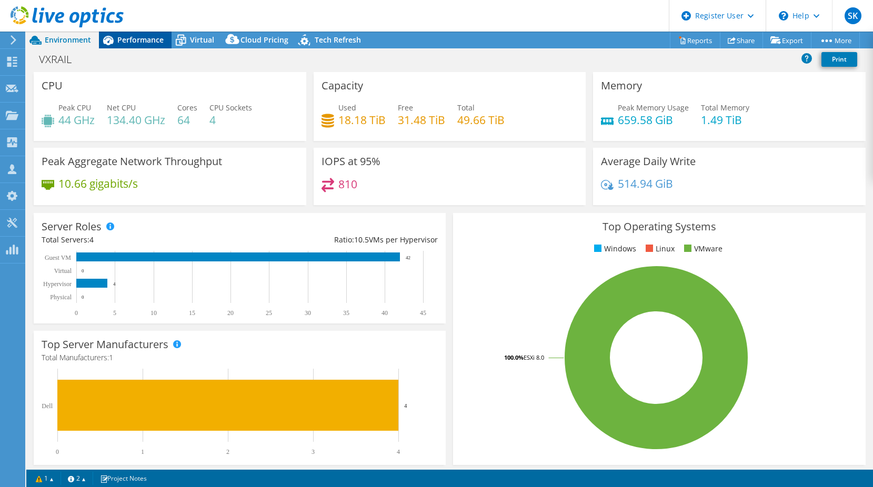
click at [145, 41] on span "Performance" at bounding box center [140, 40] width 46 height 10
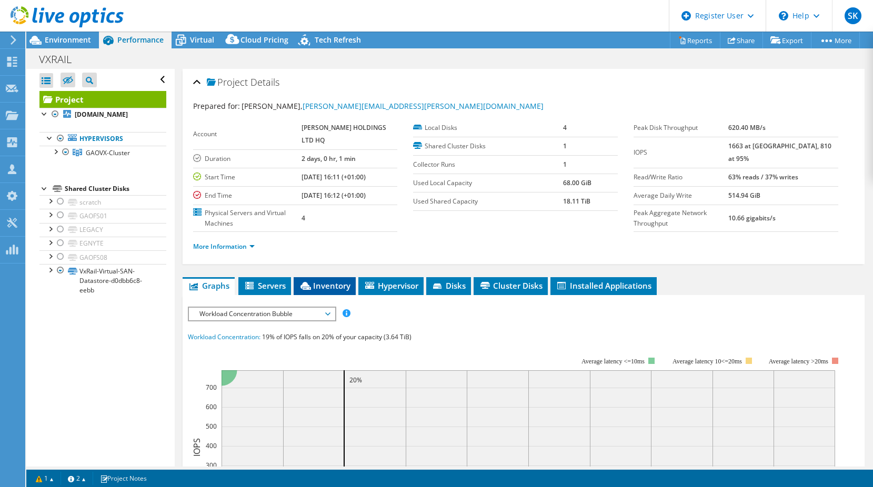
click at [313, 292] on li "Inventory" at bounding box center [325, 286] width 62 height 18
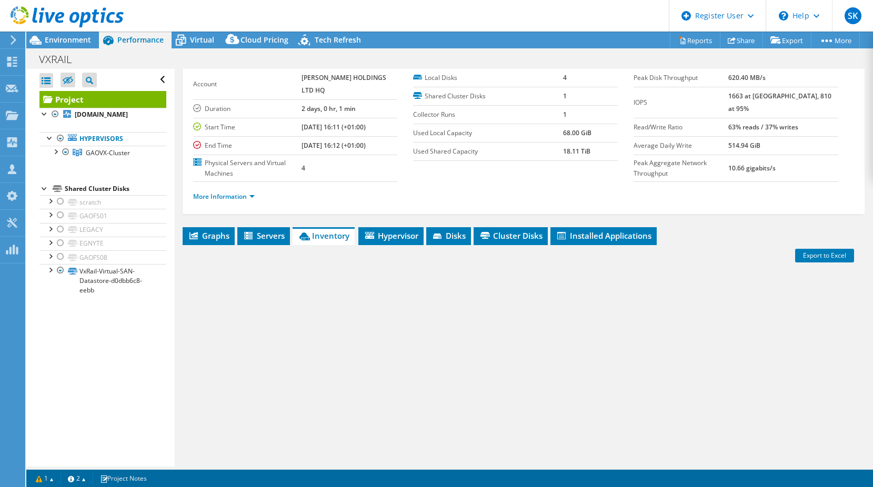
scroll to position [105, 0]
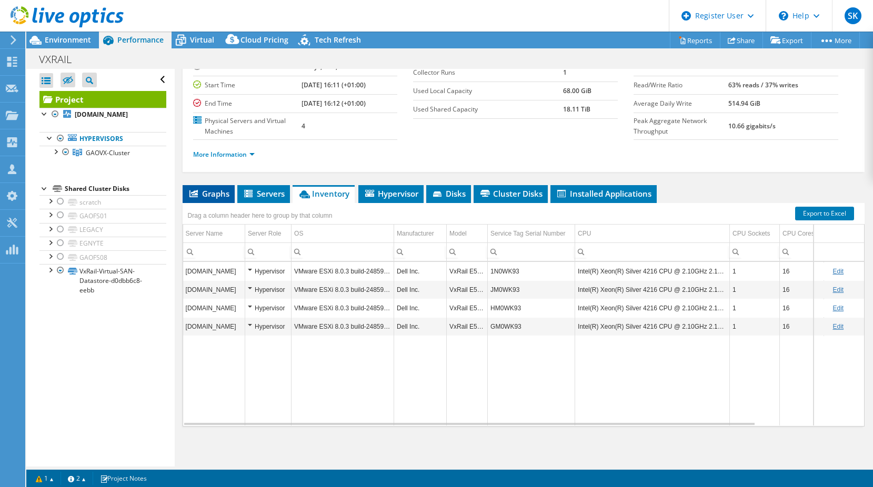
click at [215, 198] on span "Graphs" at bounding box center [209, 193] width 42 height 11
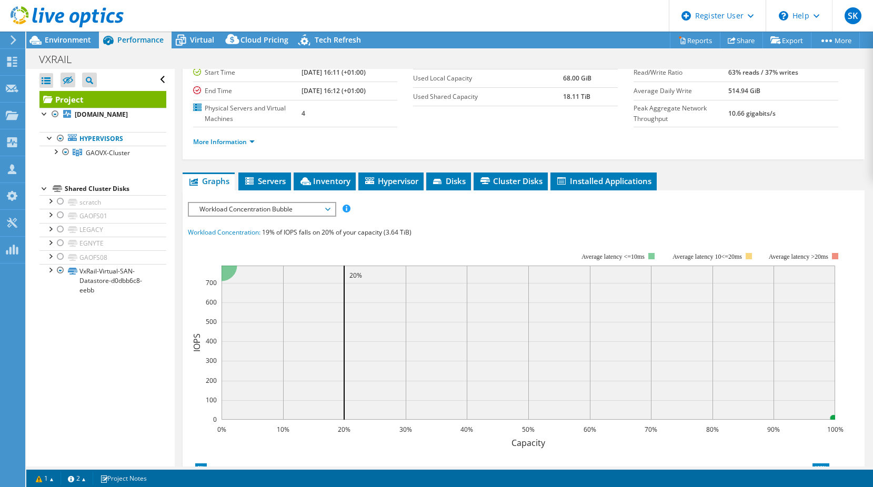
click at [266, 216] on span "Workload Concentration Bubble" at bounding box center [261, 209] width 135 height 13
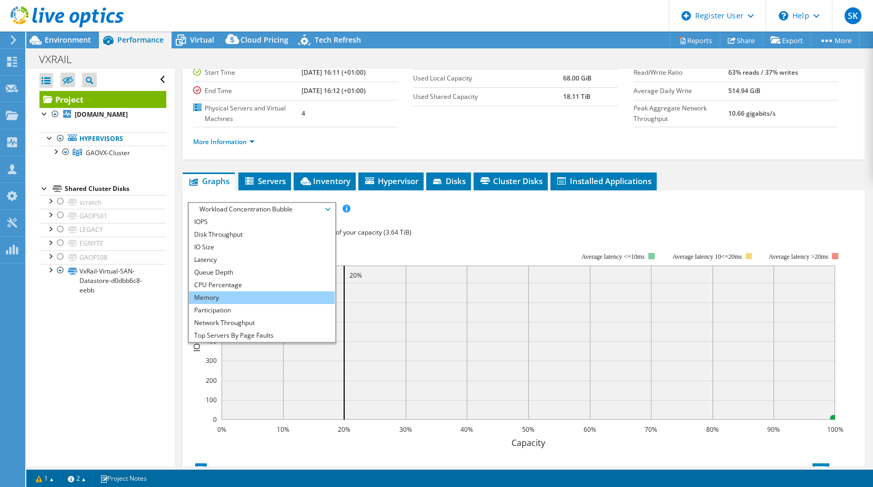
click at [240, 304] on li "Memory" at bounding box center [262, 298] width 146 height 13
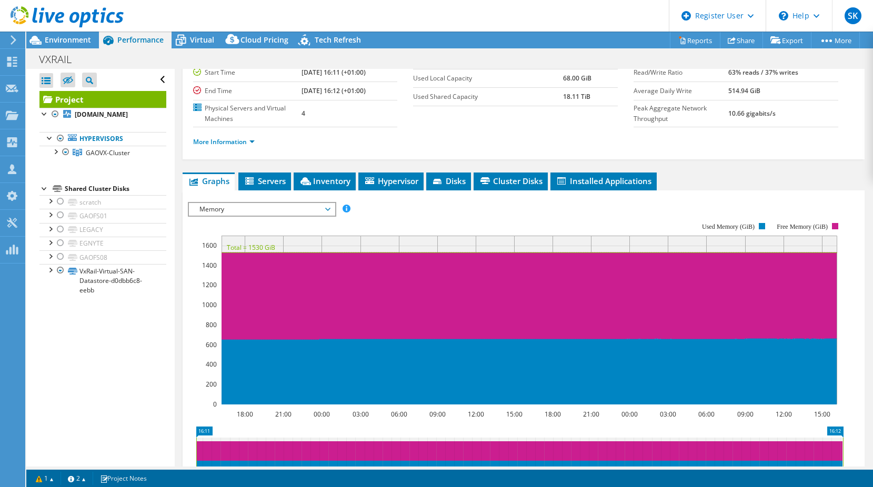
scroll to position [157, 0]
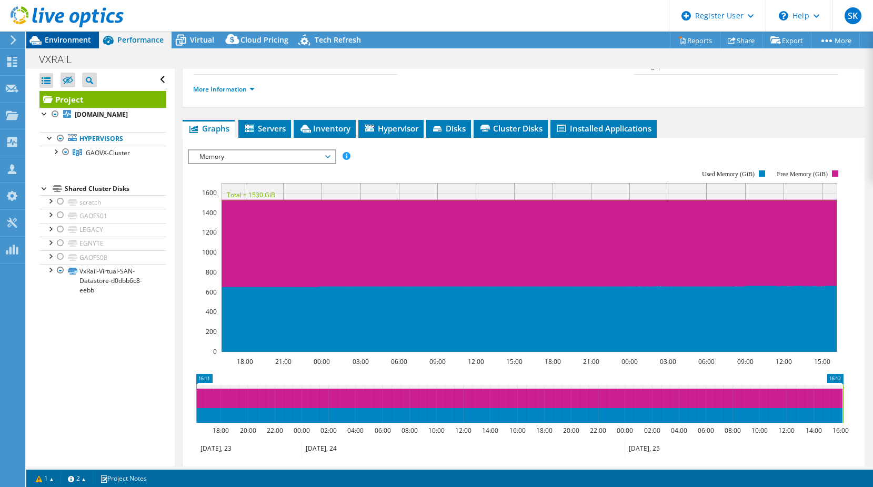
click at [74, 39] on span "Environment" at bounding box center [68, 40] width 46 height 10
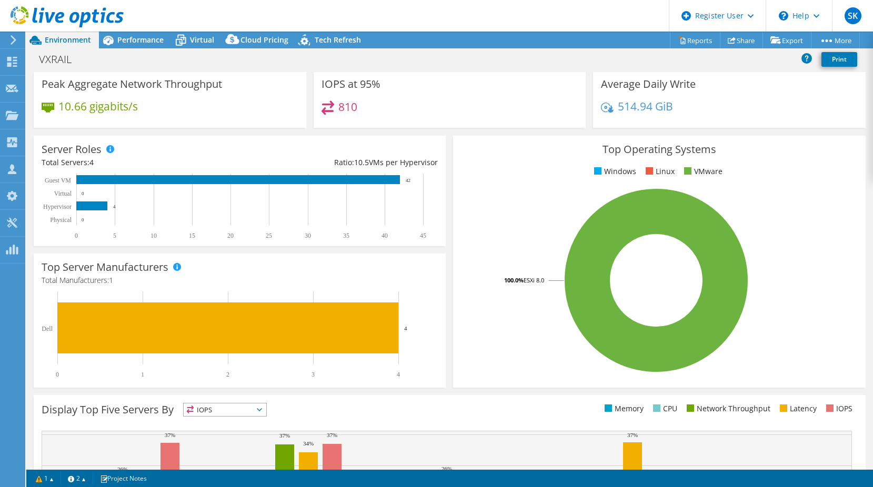
scroll to position [0, 0]
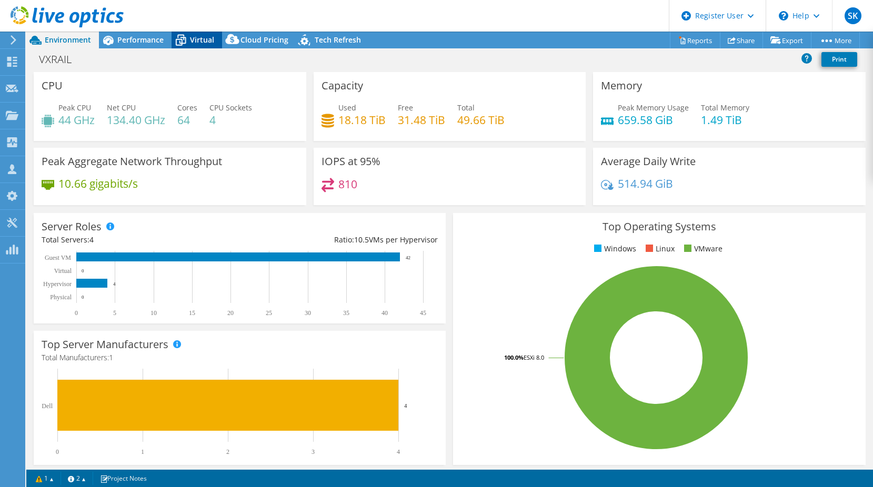
click at [193, 38] on span "Virtual" at bounding box center [202, 40] width 24 height 10
